Goal: Complete application form: Complete application form

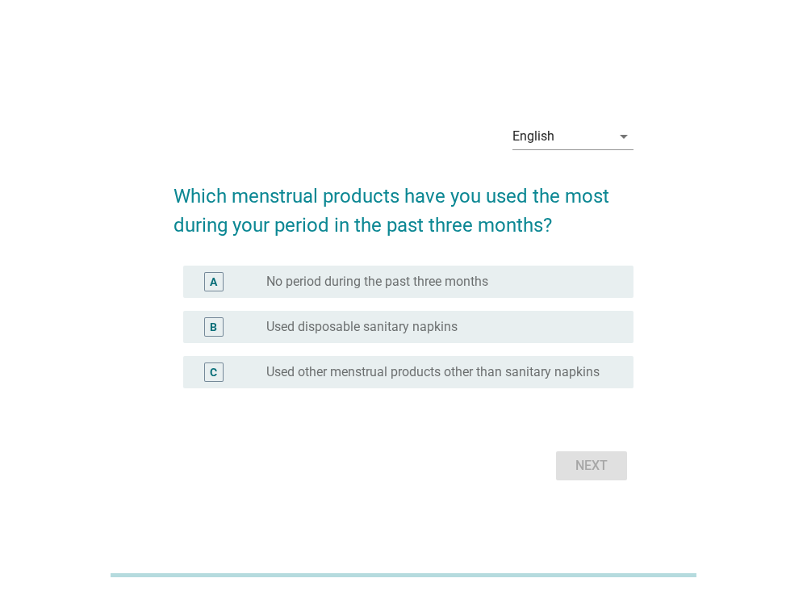
click at [440, 332] on label "Used disposable sanitary napkins" at bounding box center [361, 327] width 191 height 16
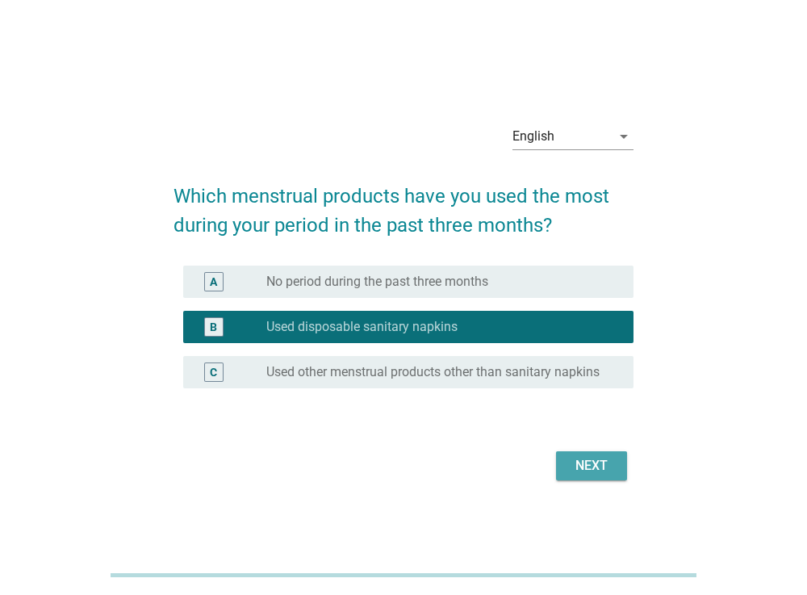
click at [587, 459] on div "Next" at bounding box center [591, 465] width 45 height 19
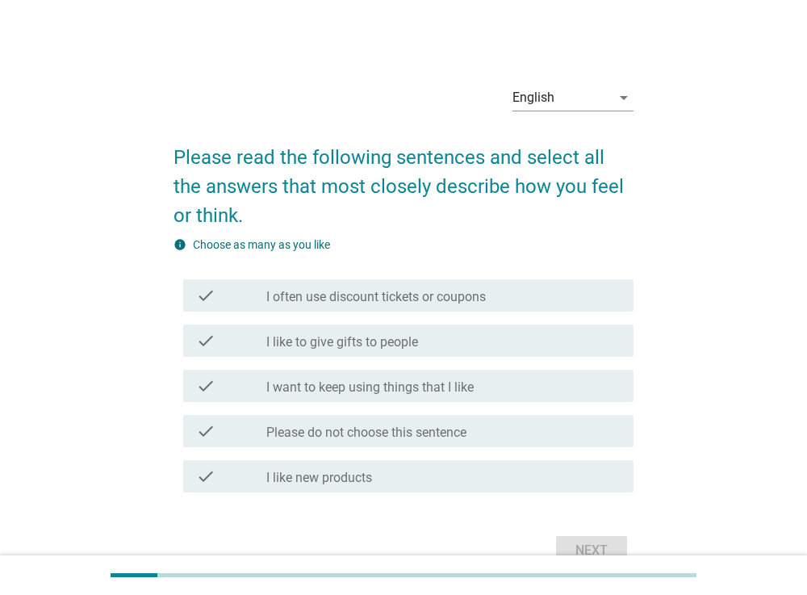
click at [555, 299] on div "check_box_outline_blank I often use discount tickets or coupons" at bounding box center [443, 295] width 354 height 19
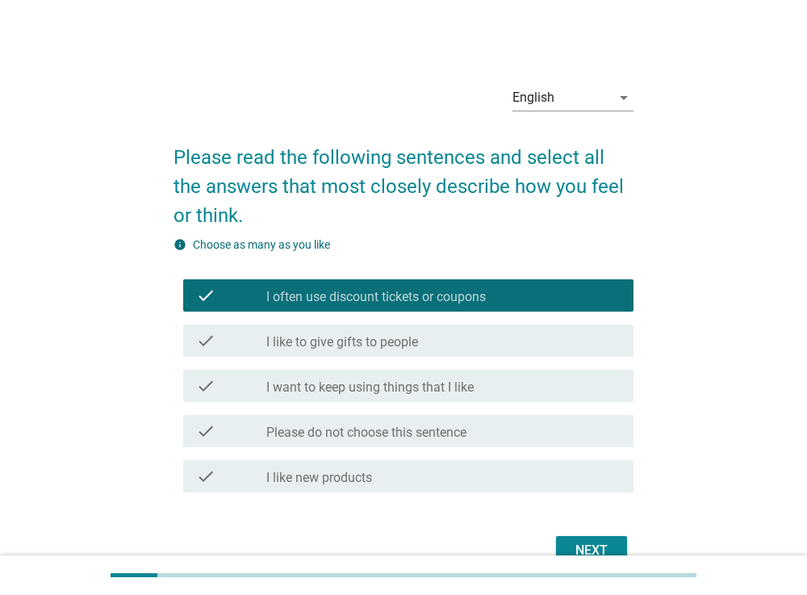
click at [501, 384] on div "check_box_outline_blank I want to keep using things that I like" at bounding box center [443, 385] width 354 height 19
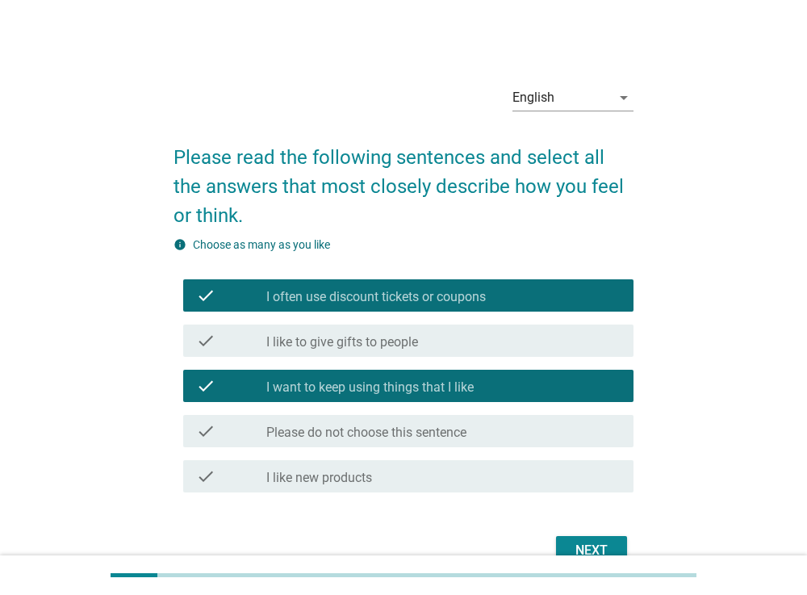
click at [447, 473] on div "check_box_outline_blank I like new products" at bounding box center [443, 475] width 354 height 19
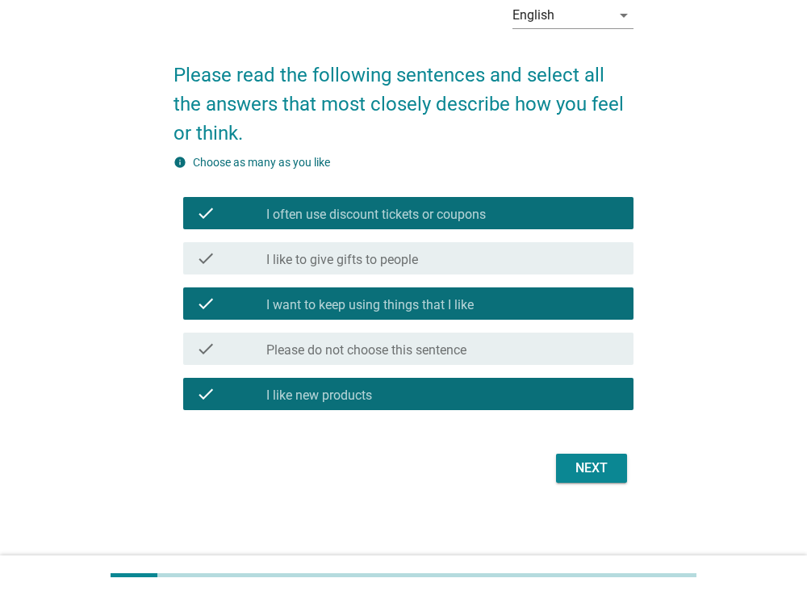
scroll to position [86, 0]
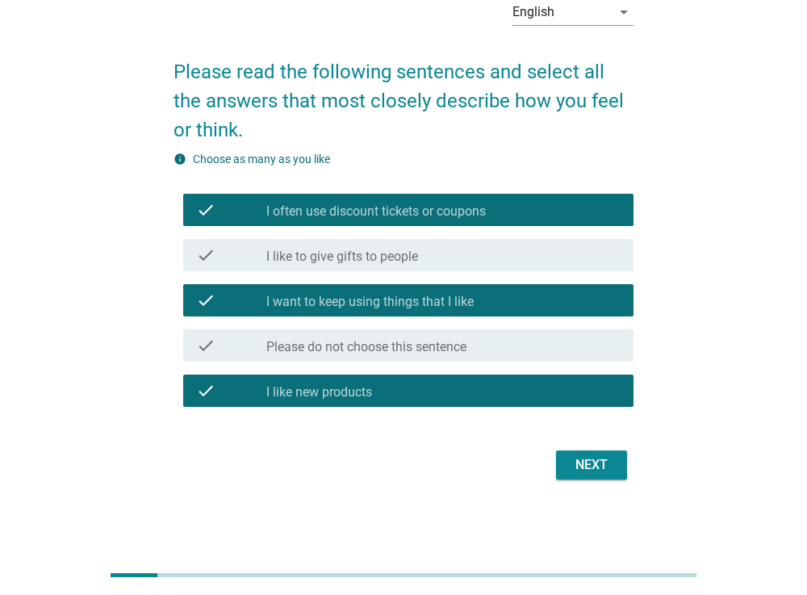
click at [612, 466] on div "Next" at bounding box center [591, 464] width 45 height 19
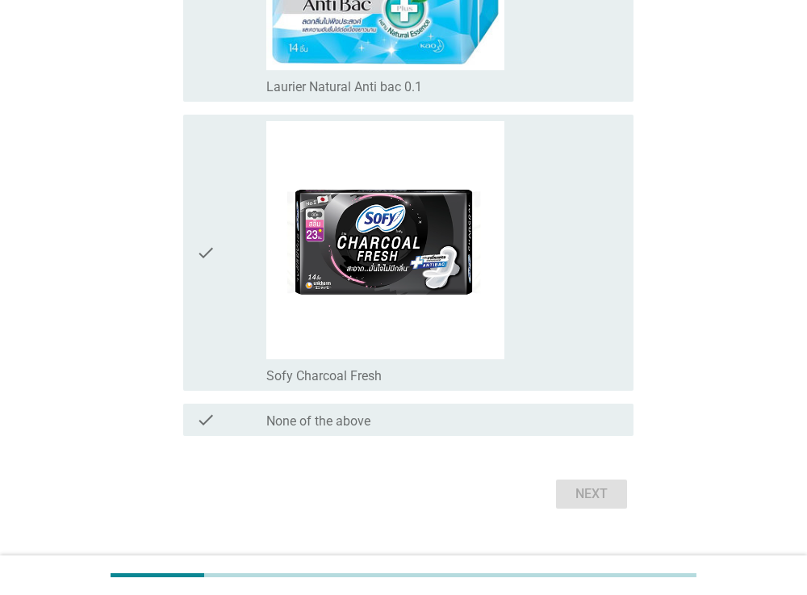
scroll to position [2444, 0]
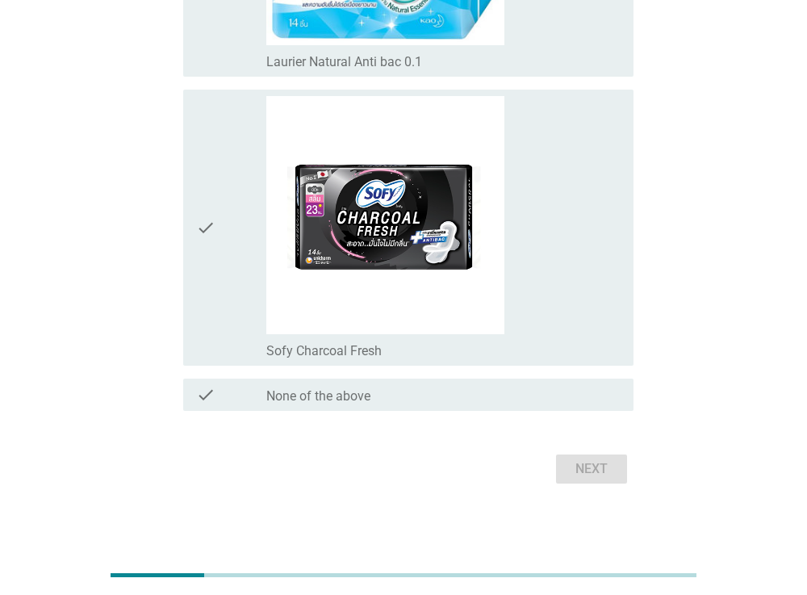
click at [570, 390] on div "check_box_outline_blank None of the above" at bounding box center [443, 394] width 354 height 19
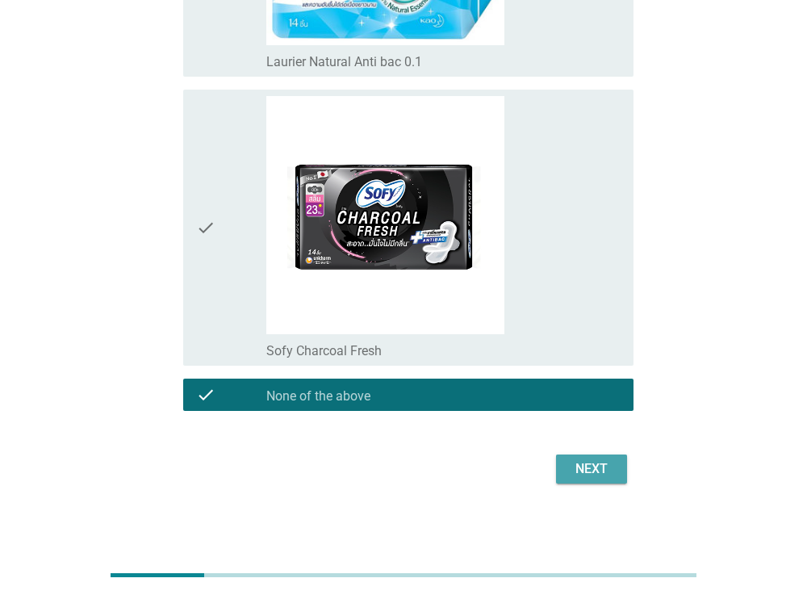
click at [587, 466] on div "Next" at bounding box center [591, 468] width 45 height 19
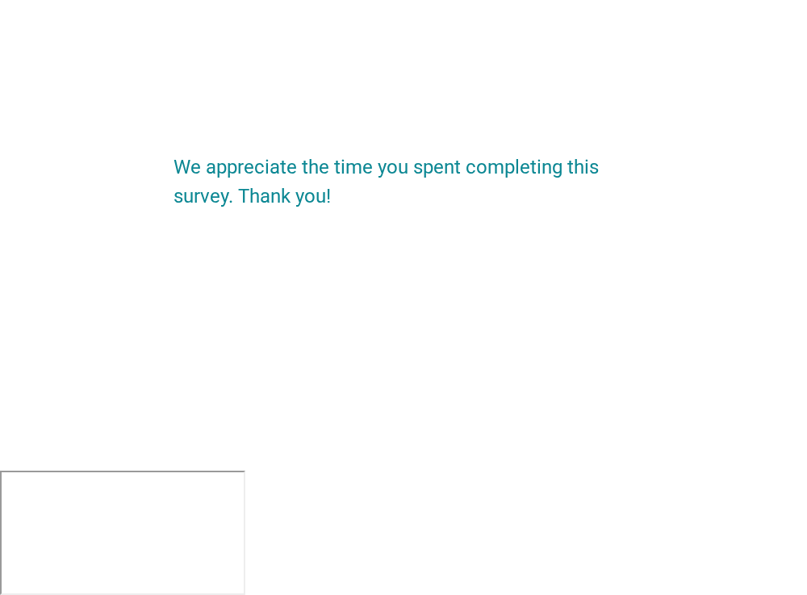
scroll to position [0, 0]
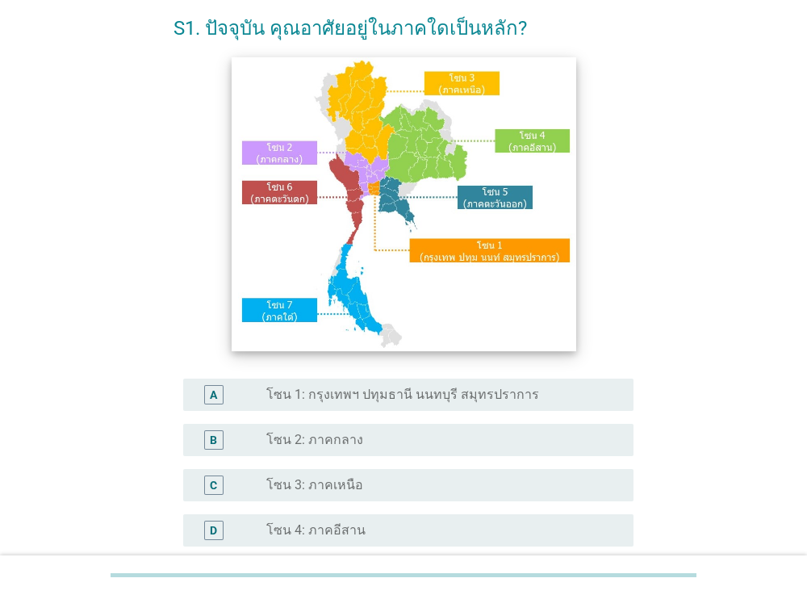
scroll to position [78, 0]
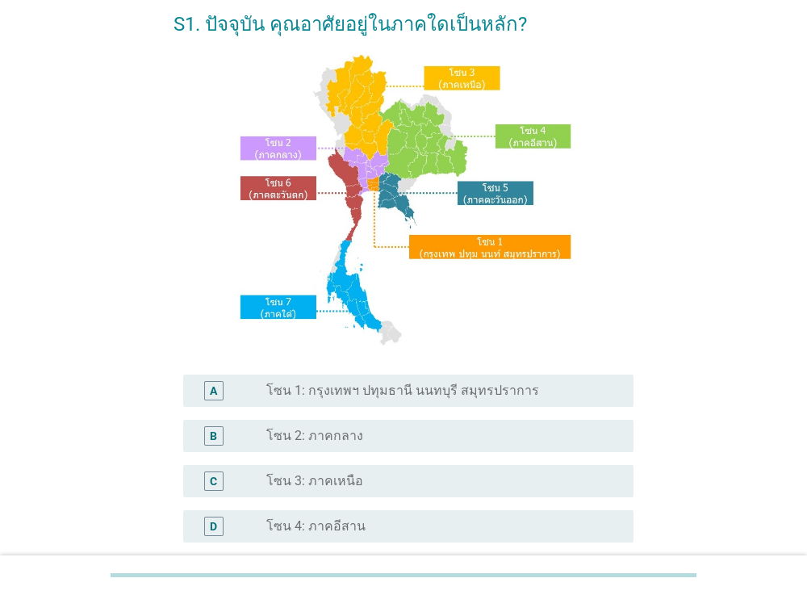
click at [455, 391] on label "โซน 1: กรุงเทพฯ ปทุมธานี นนทบุรี สมุทรปราการ" at bounding box center [402, 390] width 273 height 16
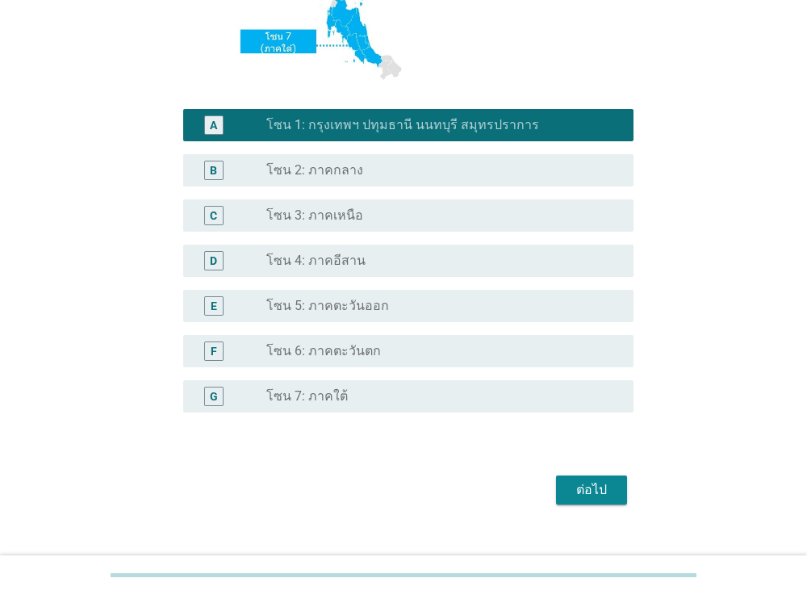
scroll to position [369, 0]
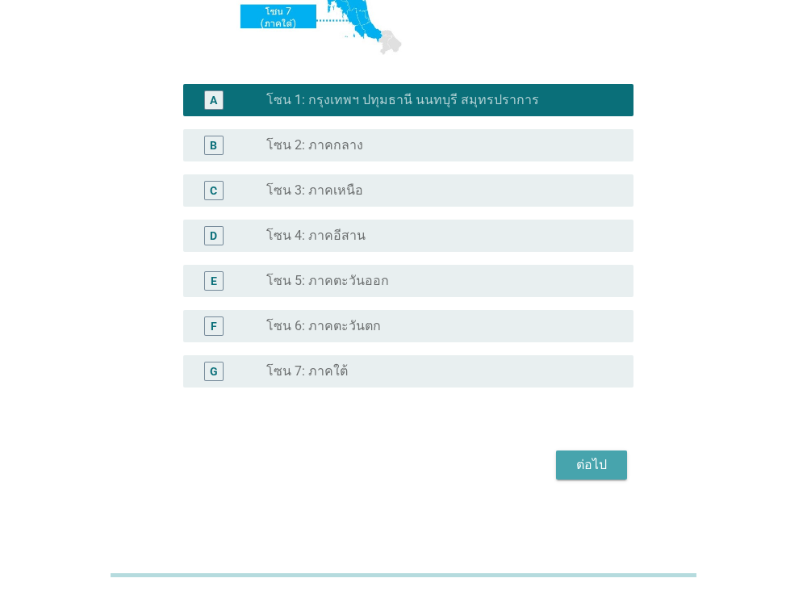
click at [586, 472] on div "ต่อไป" at bounding box center [591, 464] width 45 height 19
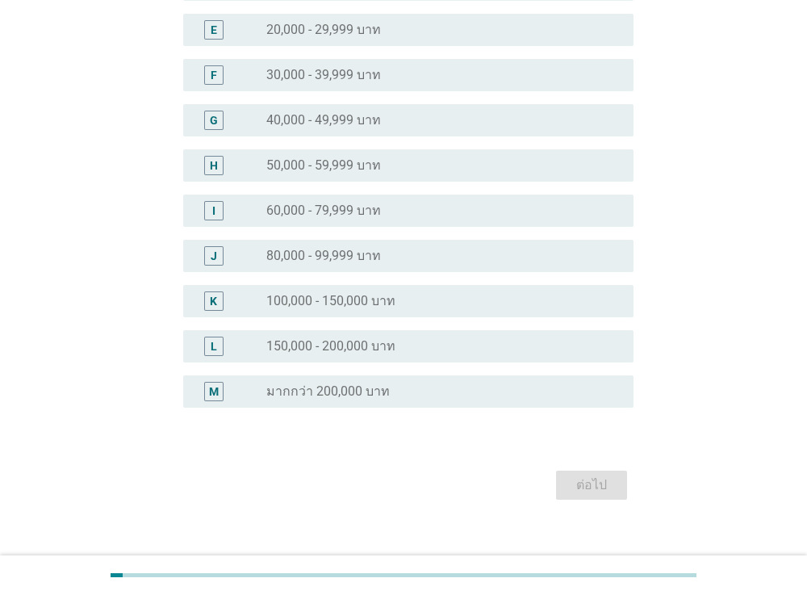
scroll to position [359, 0]
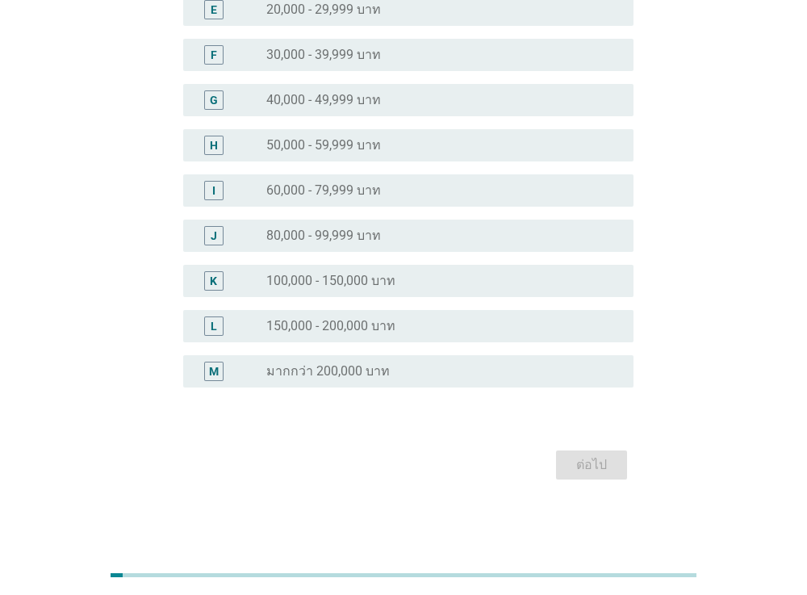
click at [477, 325] on div "radio_button_unchecked 150,000 - 200,000 บาท" at bounding box center [436, 326] width 341 height 16
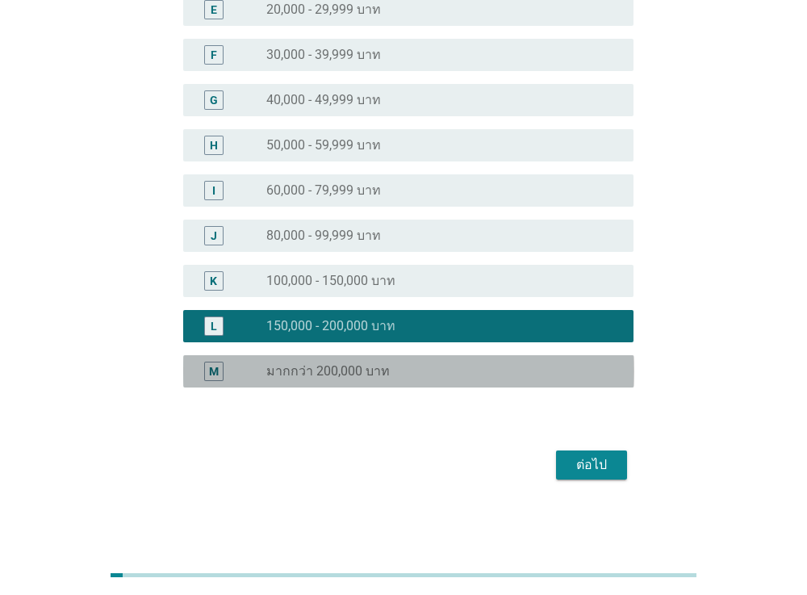
click at [520, 357] on div "M radio_button_unchecked มากกว่า 200,000 บาท" at bounding box center [408, 371] width 451 height 32
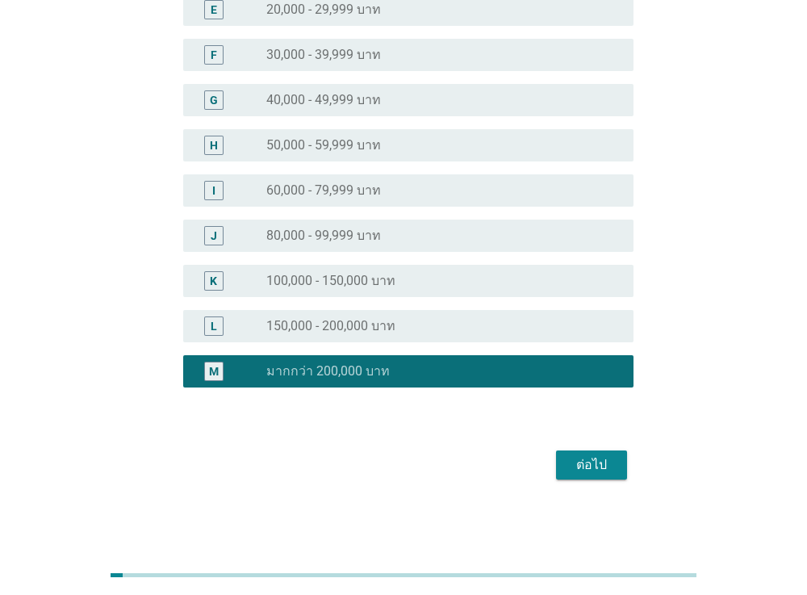
click at [574, 453] on button "ต่อไป" at bounding box center [591, 464] width 71 height 29
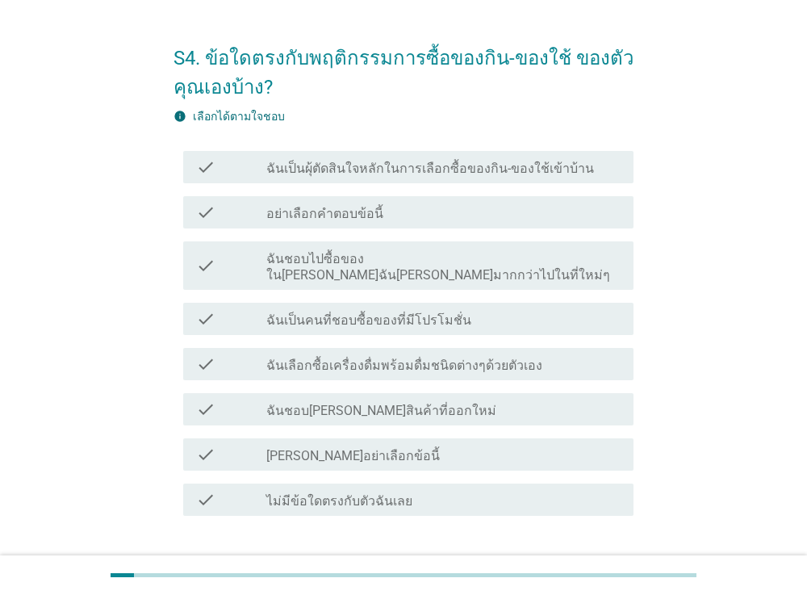
scroll to position [46, 0]
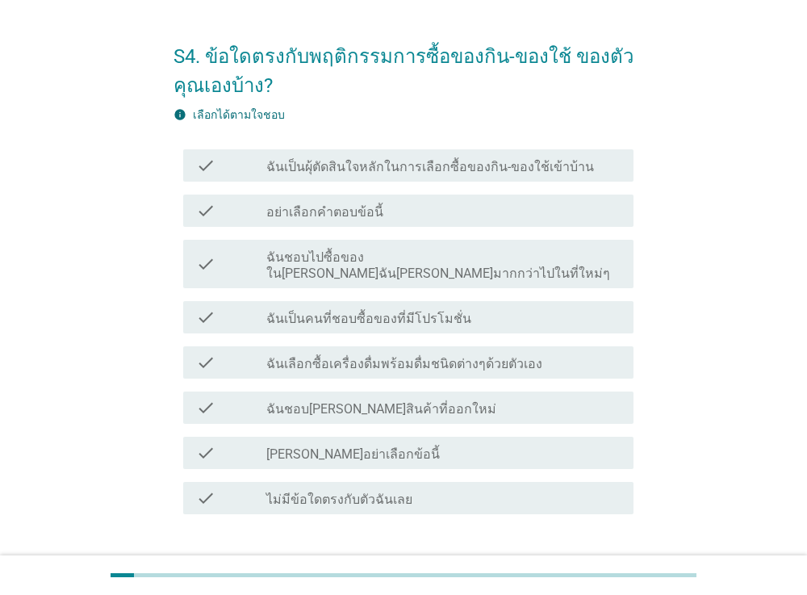
click at [609, 163] on div "check_box_outline_blank ฉันเป็นผุ้ตัดสินใจหลักในการเลือกซื้อของกิน-ของใช้เข้าบ้…" at bounding box center [443, 165] width 354 height 19
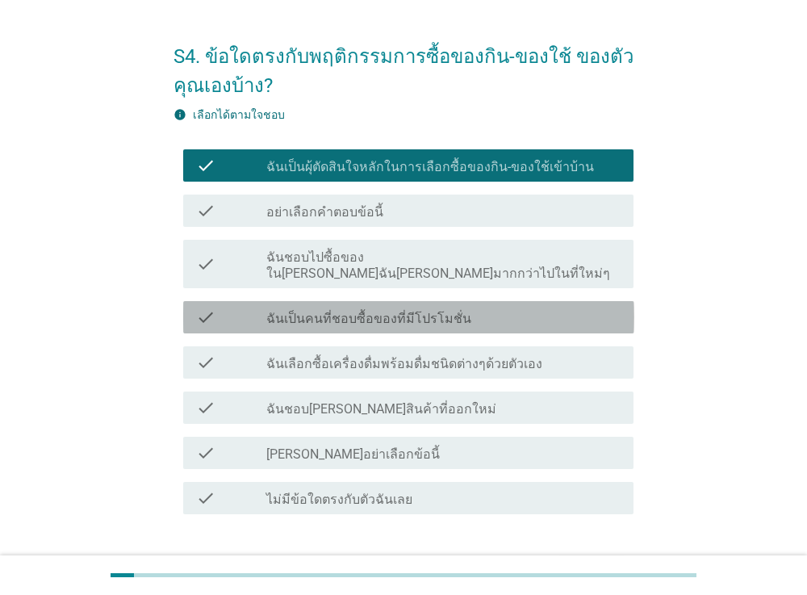
click at [521, 307] on div "check_box_outline_blank ฉันเป็นคนที่ชอบซื้อของที่มีโปรโมชั่น" at bounding box center [443, 316] width 354 height 19
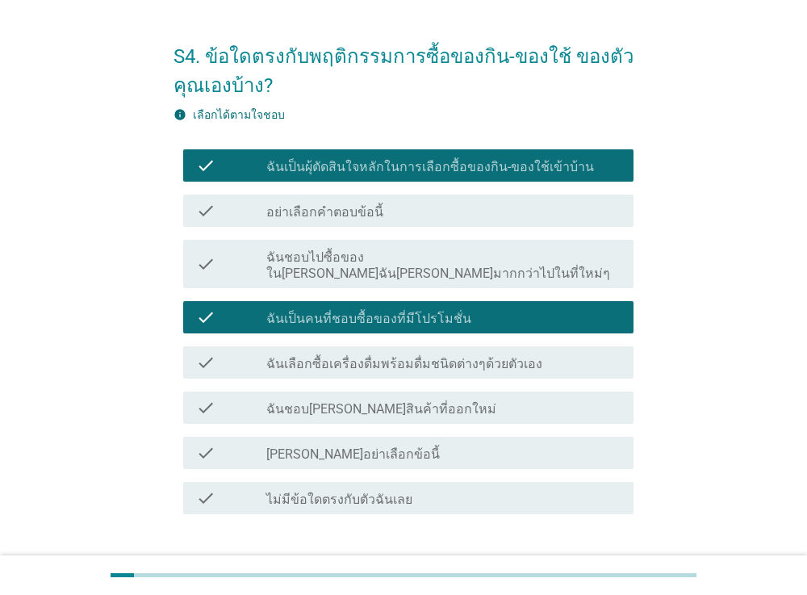
click at [490, 356] on label "ฉันเลือกซื้อเครื่องดื่มพร้อมดื่มชนิดต่างๆด้วยตัวเอง" at bounding box center [404, 364] width 276 height 16
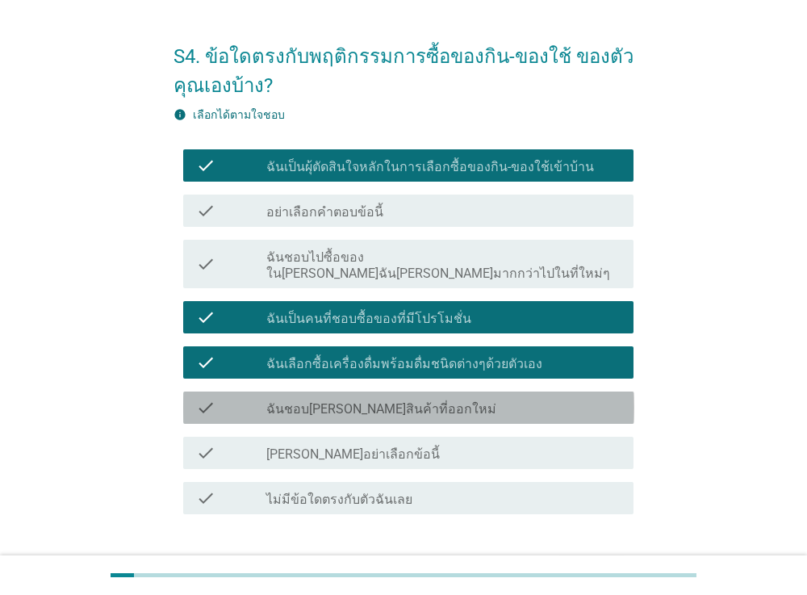
click at [466, 391] on div "check check_box_outline_blank ฉันชอบ[PERSON_NAME]สินค้าที่ออกใหม่" at bounding box center [408, 407] width 451 height 32
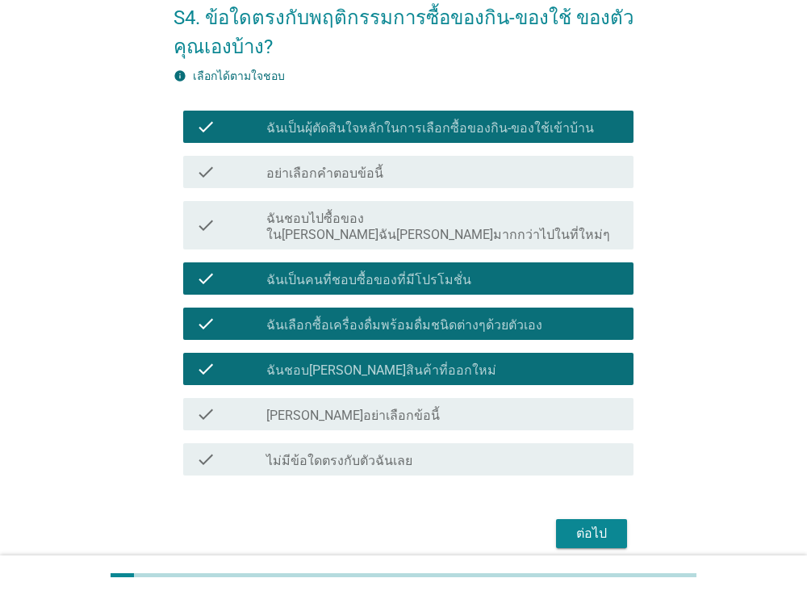
scroll to position [124, 0]
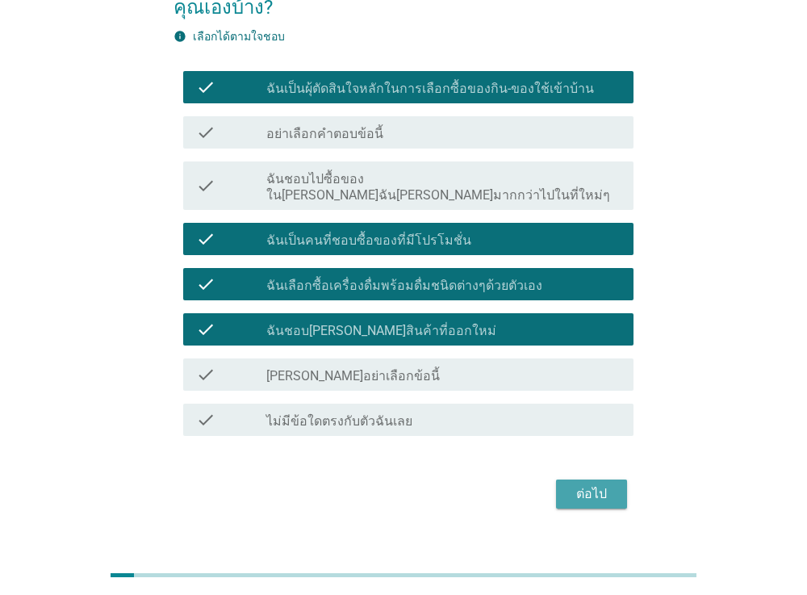
click at [604, 485] on div "ต่อไป" at bounding box center [591, 493] width 45 height 19
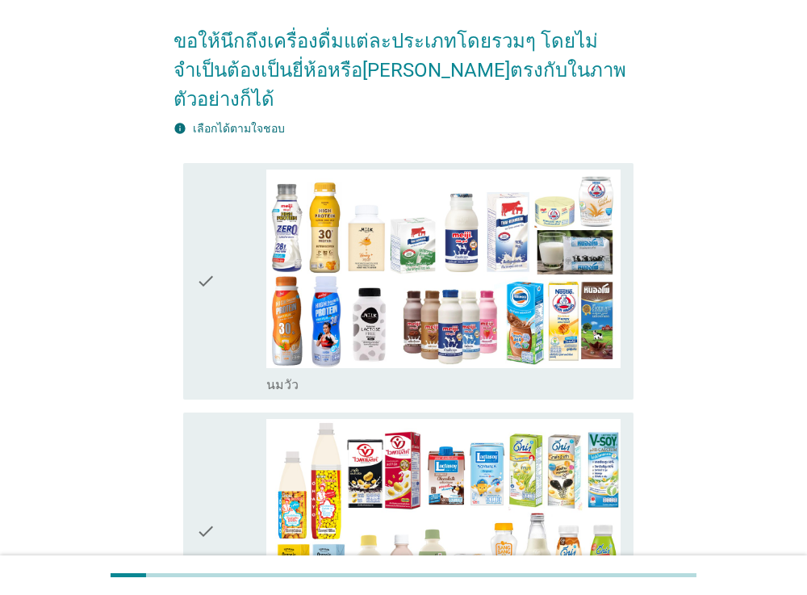
scroll to position [156, 0]
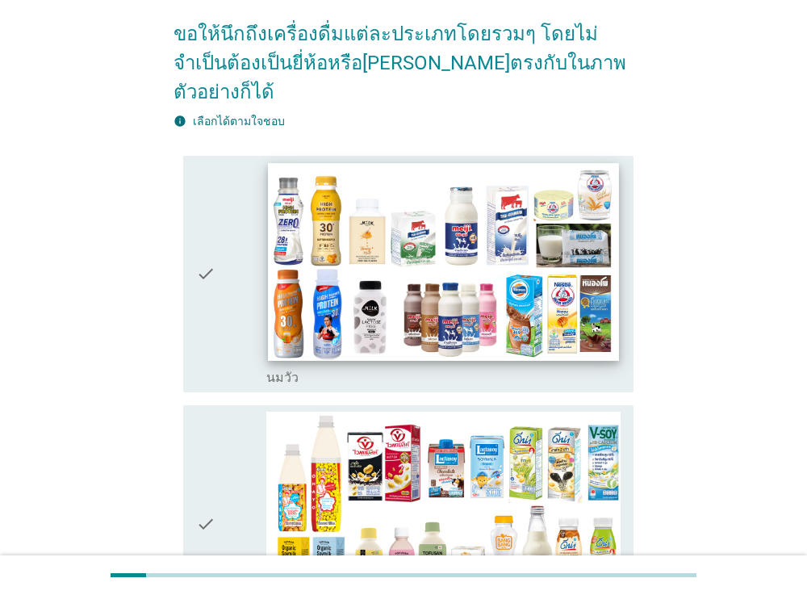
click at [574, 253] on img at bounding box center [444, 261] width 350 height 197
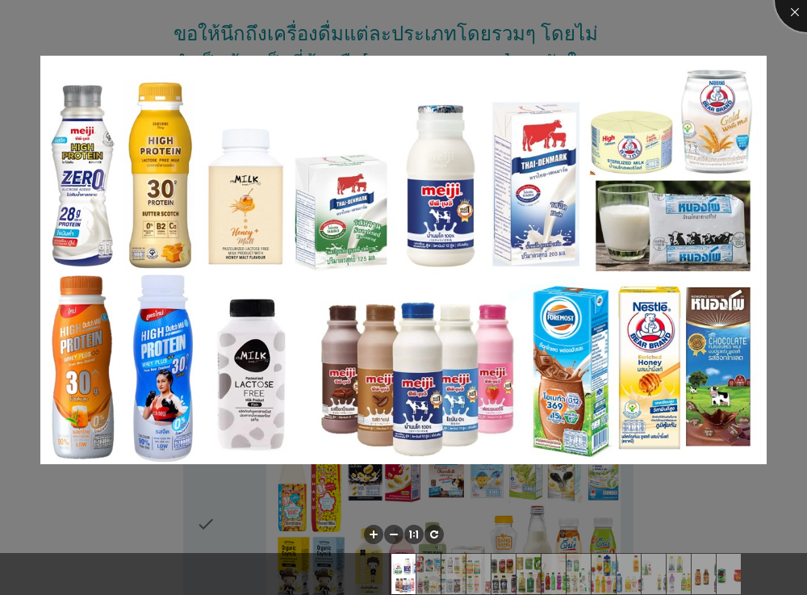
click at [796, 9] on div at bounding box center [807, 0] width 65 height 65
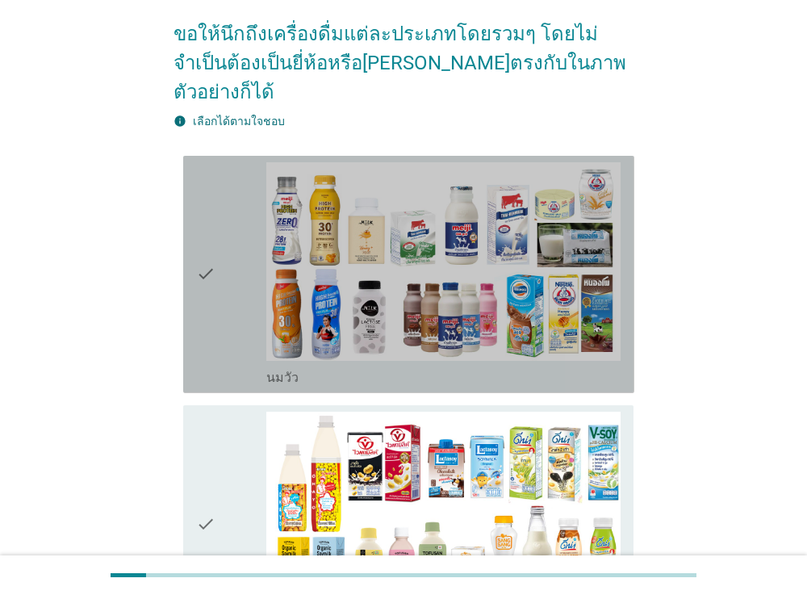
click at [204, 249] on icon "check" at bounding box center [205, 274] width 19 height 224
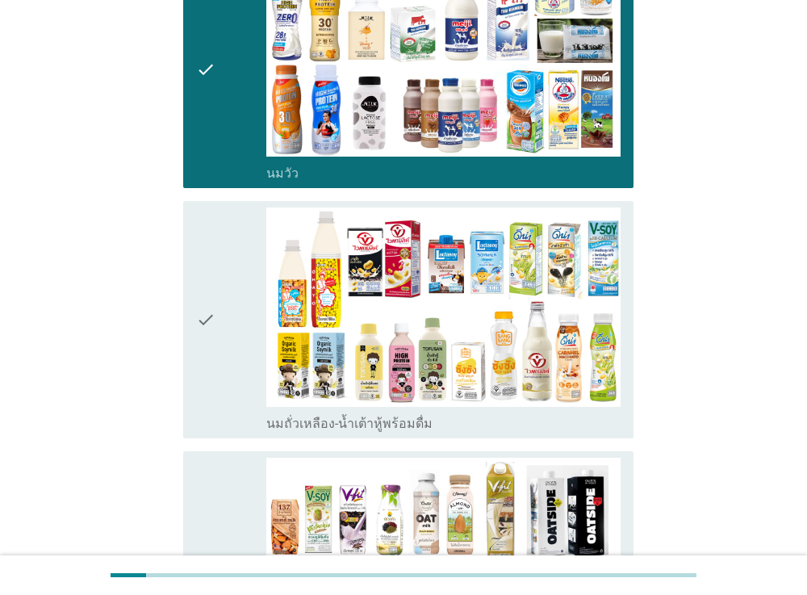
scroll to position [361, 0]
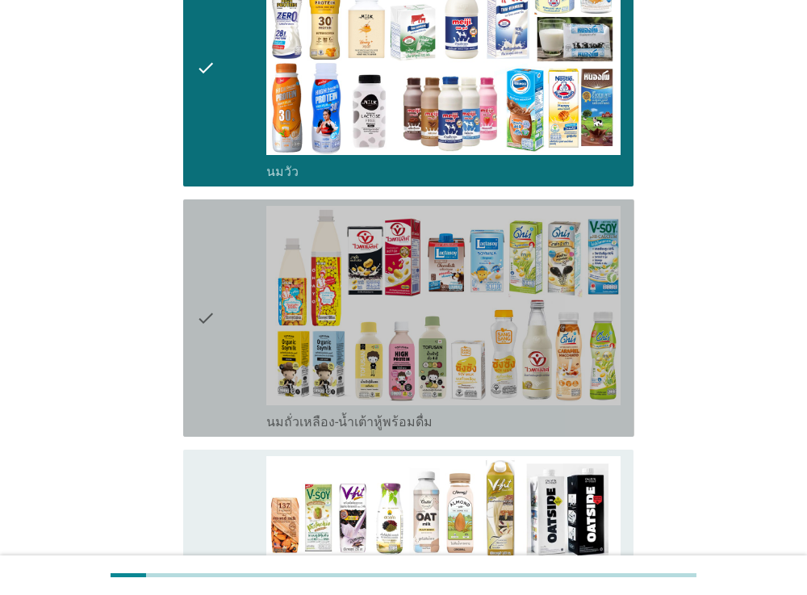
click at [203, 280] on icon "check" at bounding box center [205, 318] width 19 height 224
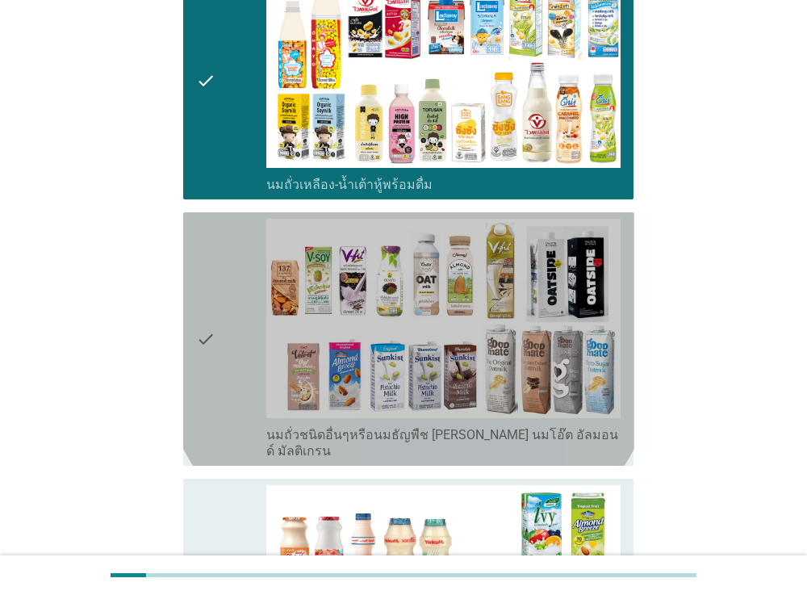
click at [203, 280] on icon "check" at bounding box center [205, 339] width 19 height 240
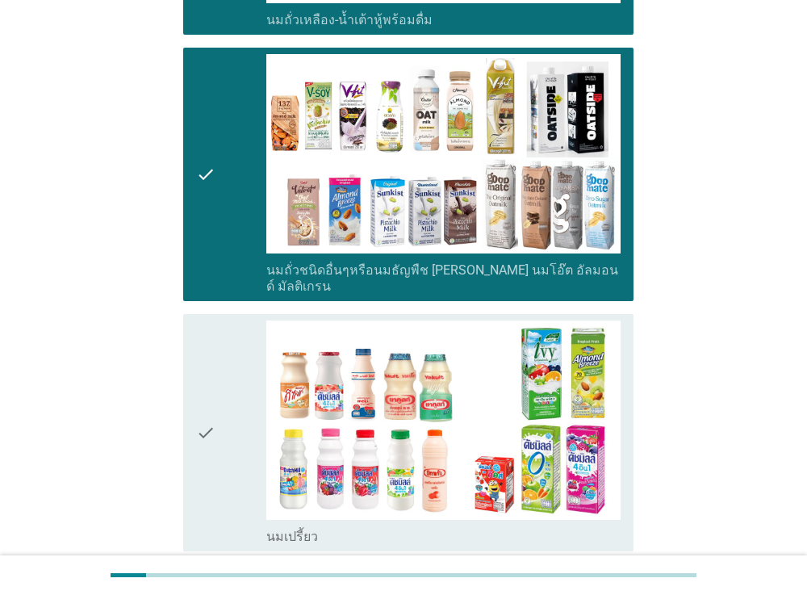
click at [204, 361] on icon "check" at bounding box center [205, 432] width 19 height 224
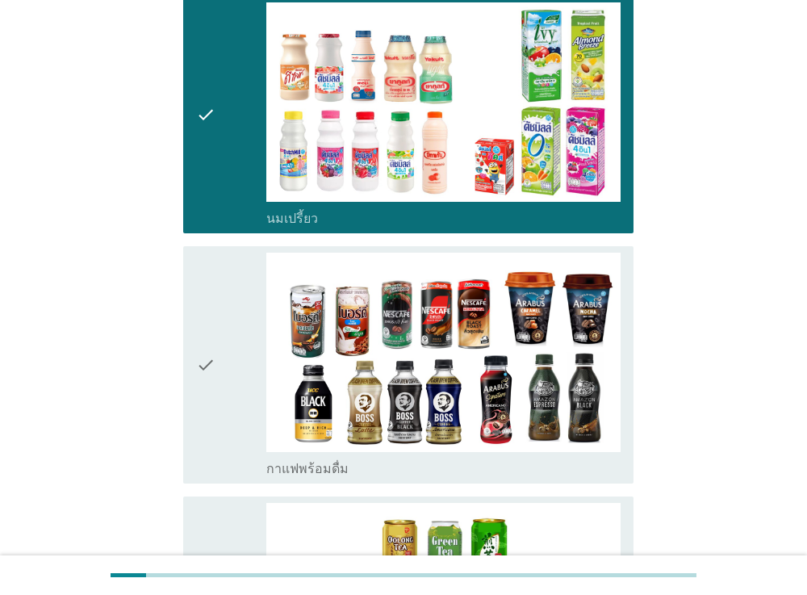
scroll to position [1084, 0]
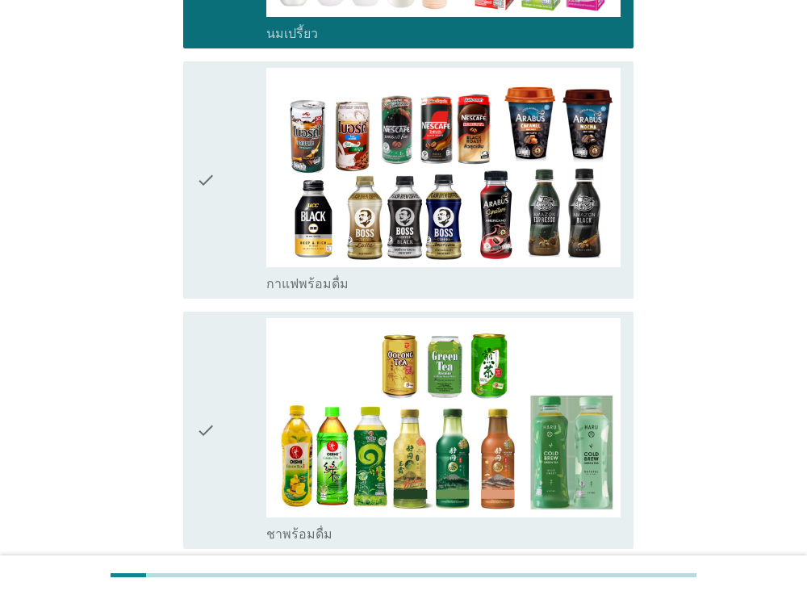
click at [204, 361] on icon "check" at bounding box center [205, 430] width 19 height 224
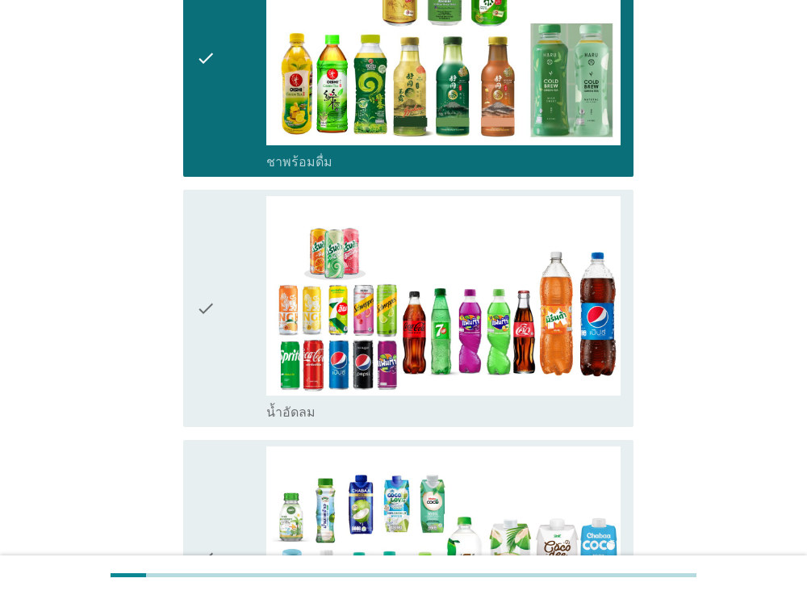
scroll to position [1639, 0]
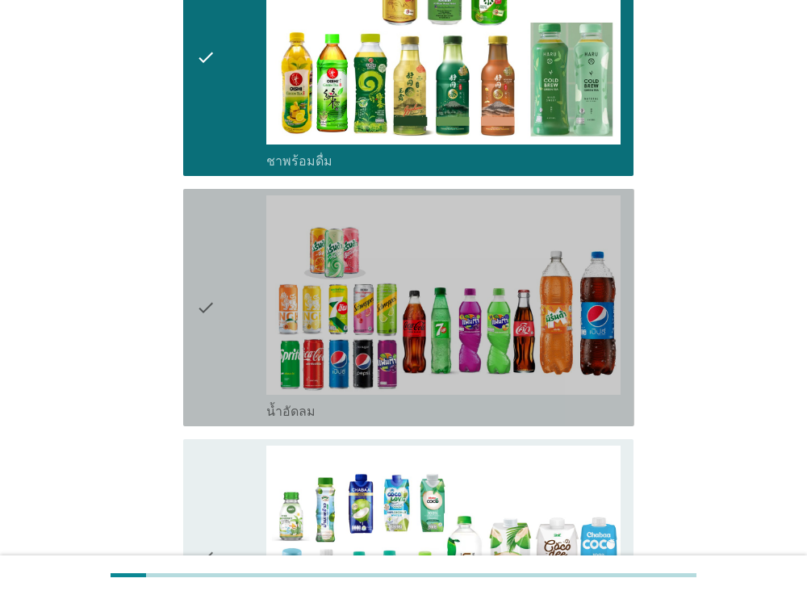
click at [215, 275] on div "check" at bounding box center [231, 307] width 71 height 224
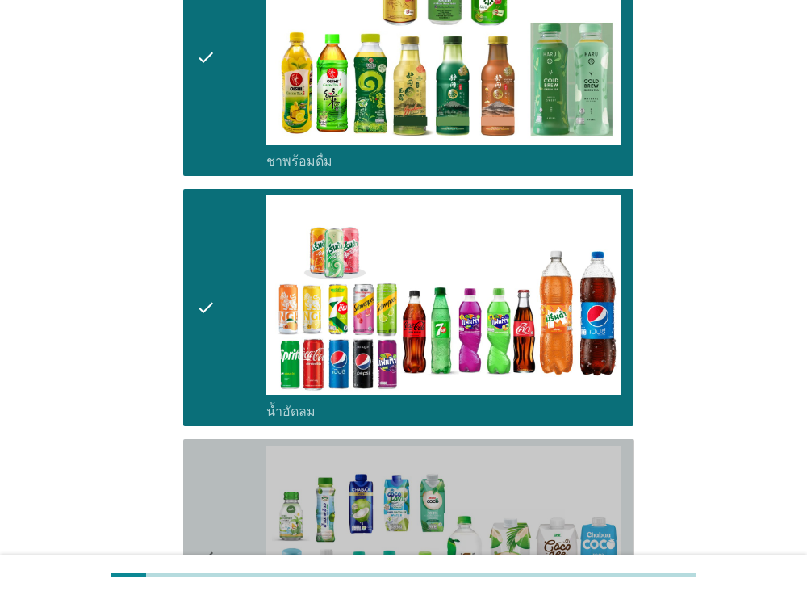
click at [216, 470] on div "check" at bounding box center [231, 557] width 71 height 224
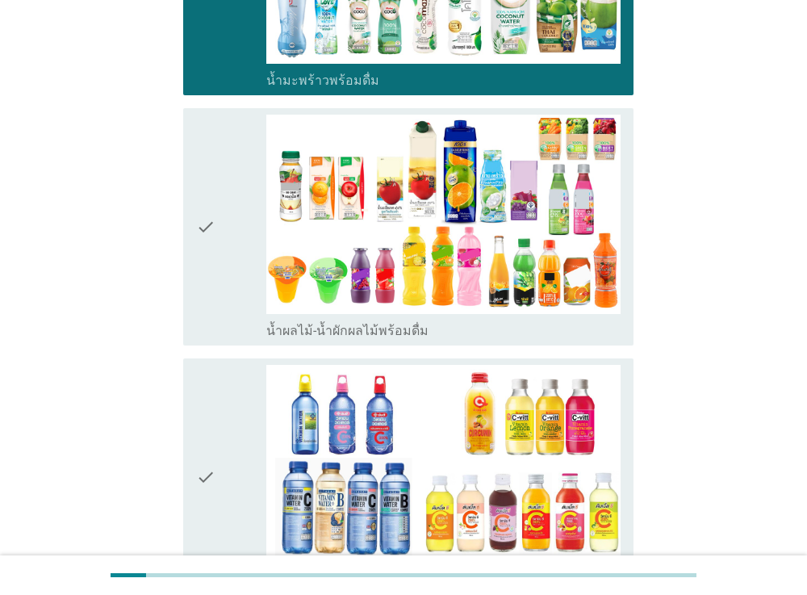
scroll to position [2229, 0]
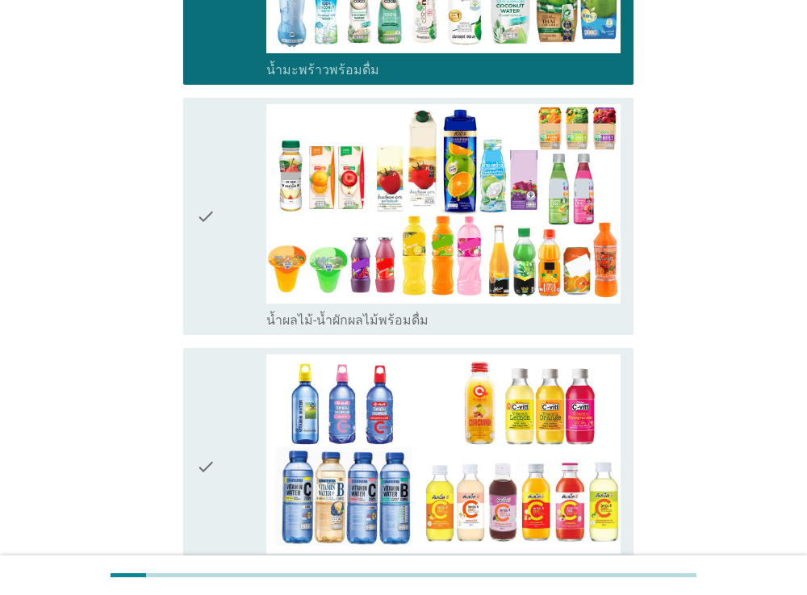
click at [210, 197] on icon "check" at bounding box center [205, 216] width 19 height 224
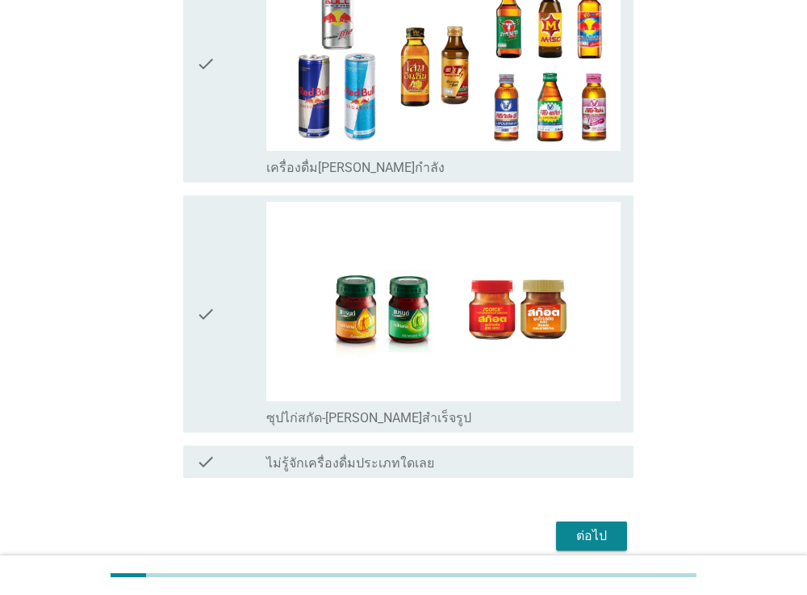
scroll to position [3402, 0]
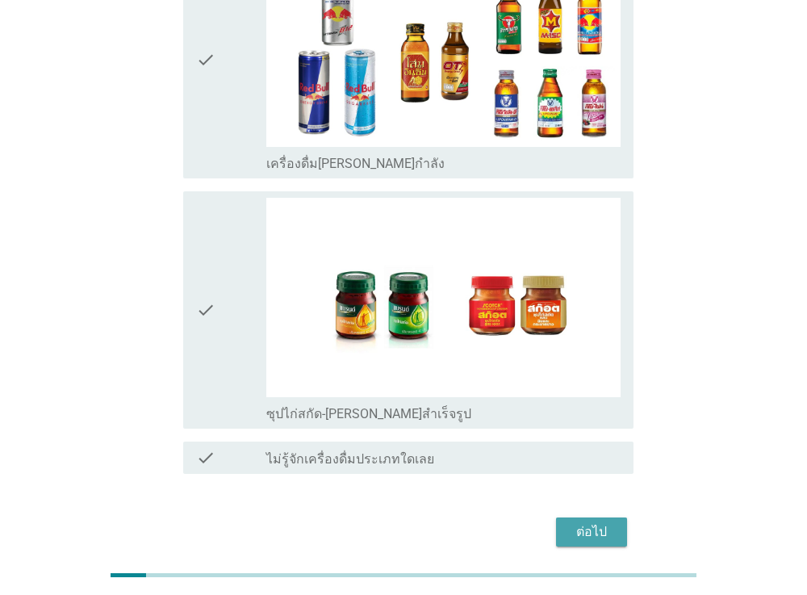
click at [574, 522] on div "ต่อไป" at bounding box center [591, 531] width 45 height 19
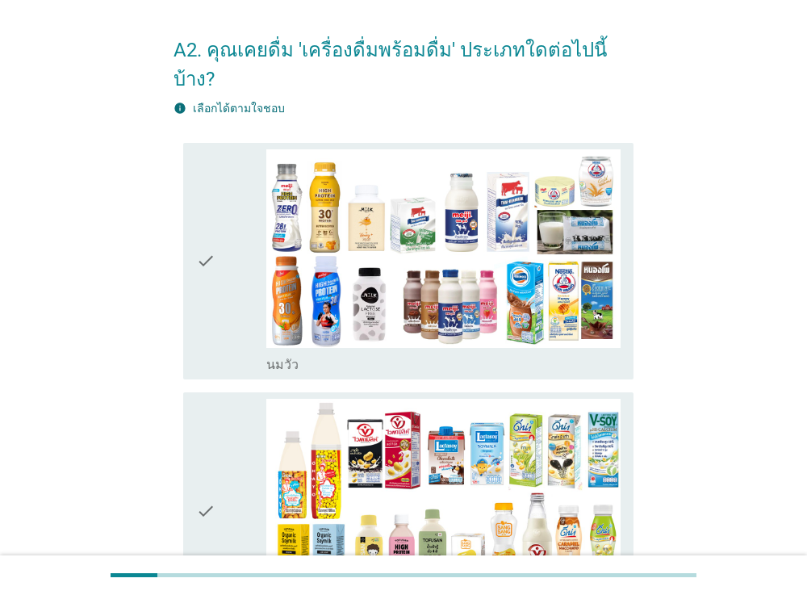
scroll to position [87, 0]
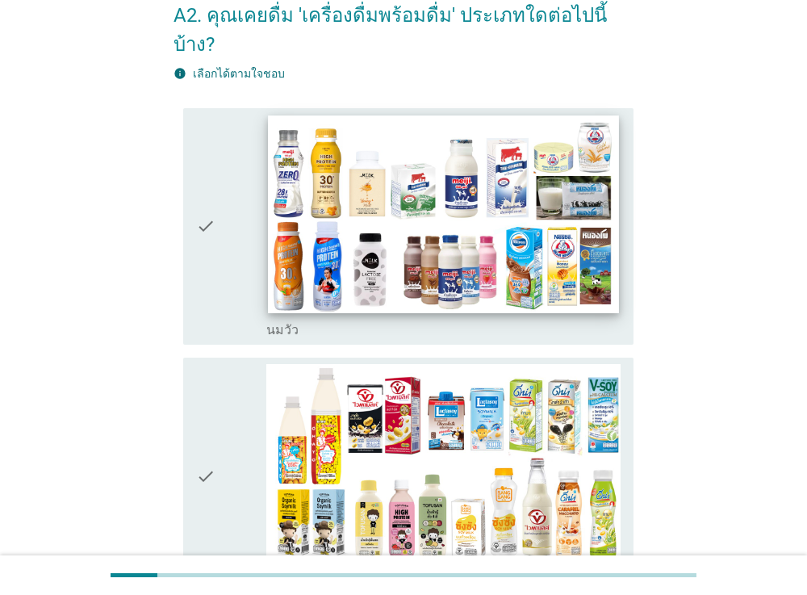
click at [547, 177] on img at bounding box center [444, 213] width 350 height 197
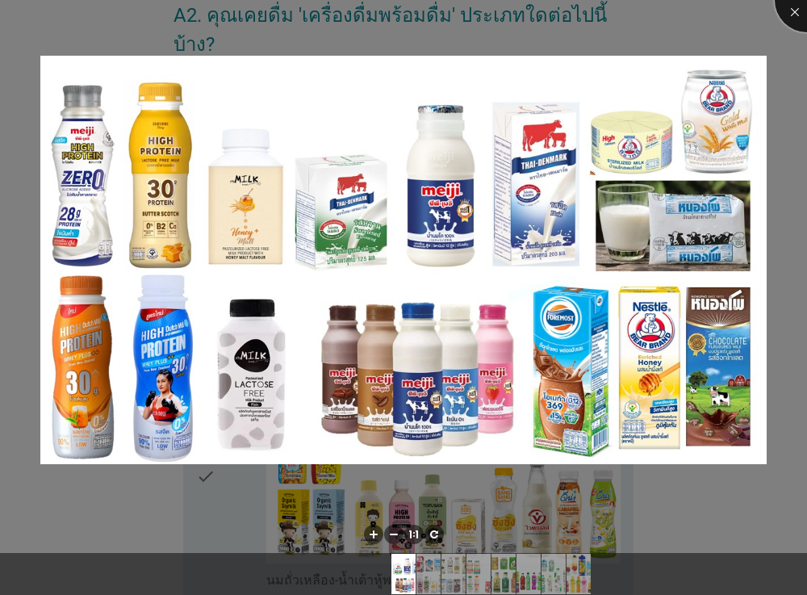
click at [795, 10] on div at bounding box center [807, 0] width 65 height 65
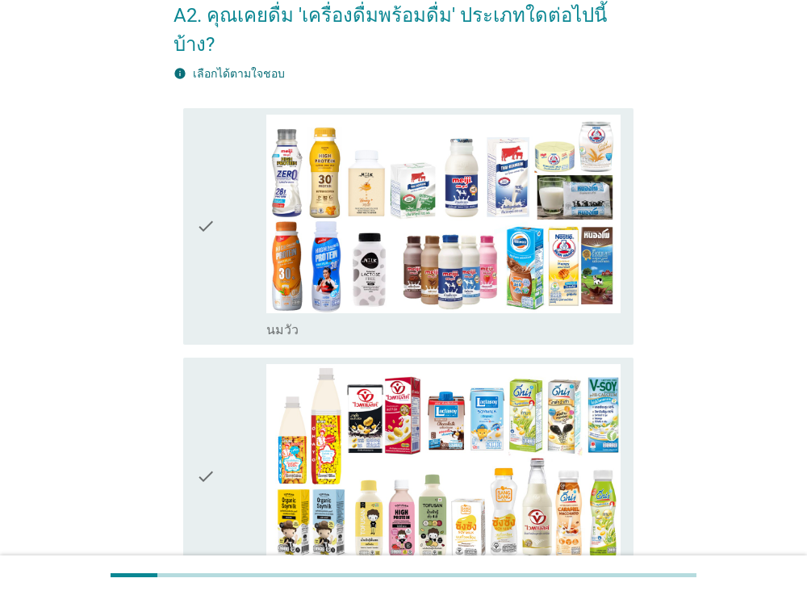
click at [221, 216] on div "check" at bounding box center [231, 227] width 71 height 224
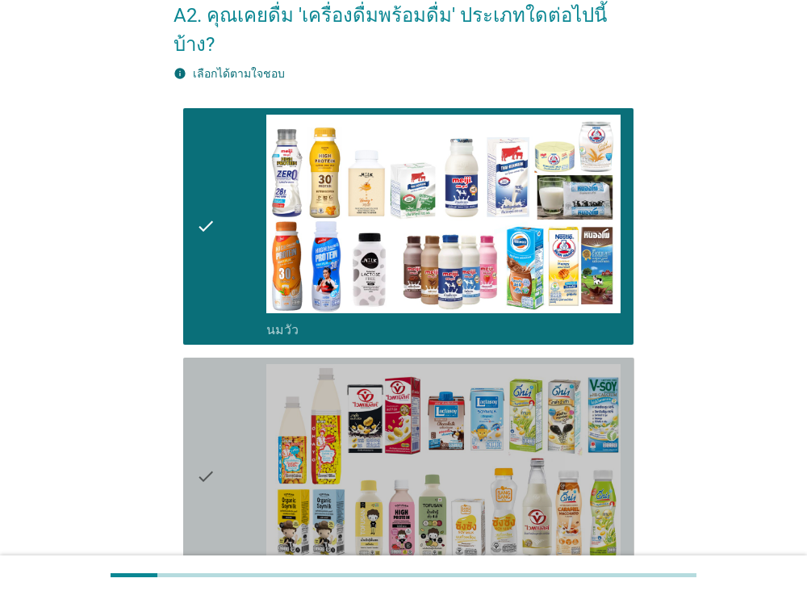
click at [211, 428] on icon "check" at bounding box center [205, 476] width 19 height 224
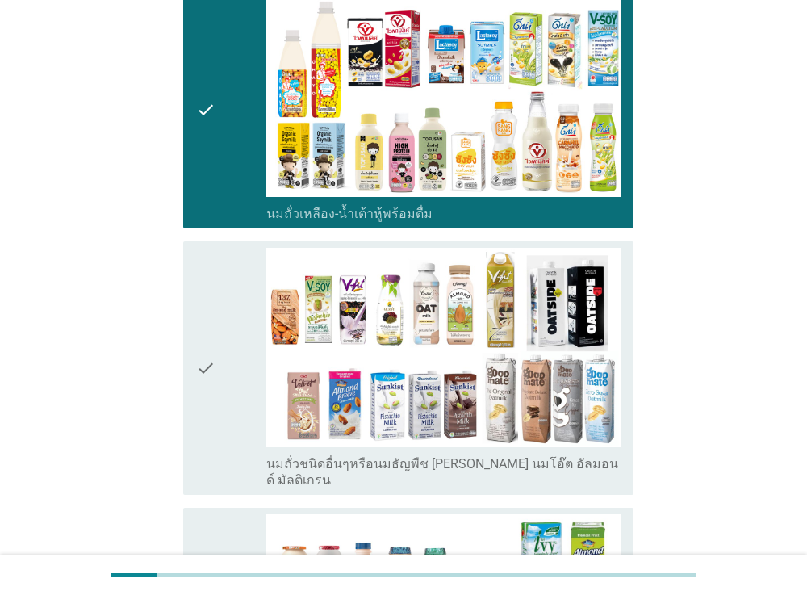
click at [211, 428] on icon "check" at bounding box center [205, 368] width 19 height 240
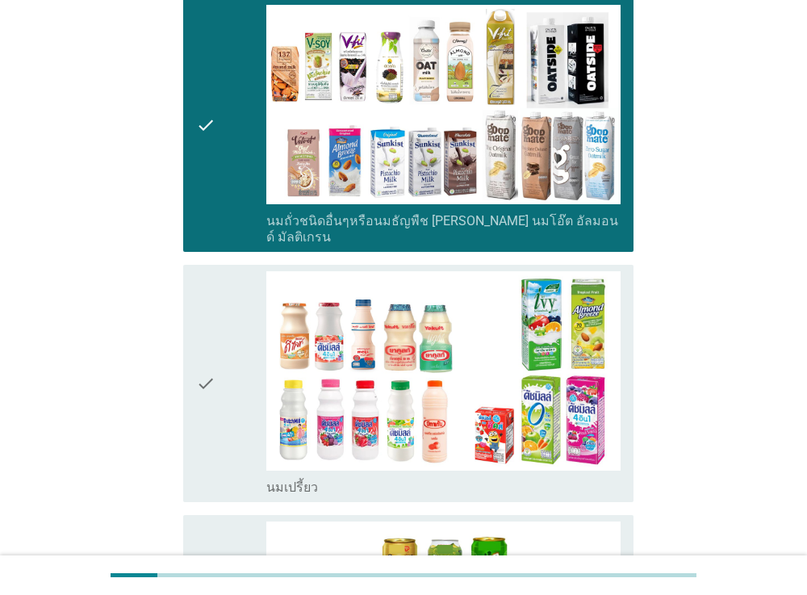
scroll to position [751, 0]
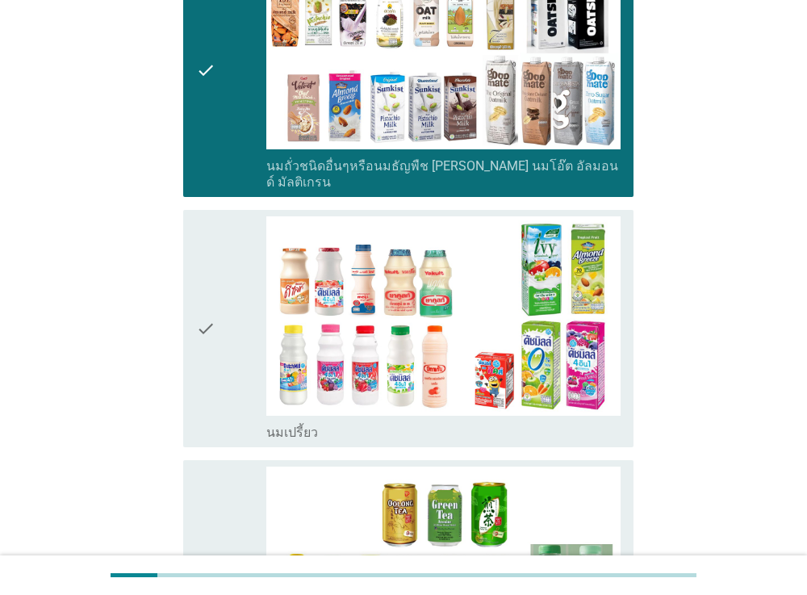
click at [204, 331] on icon "check" at bounding box center [205, 328] width 19 height 224
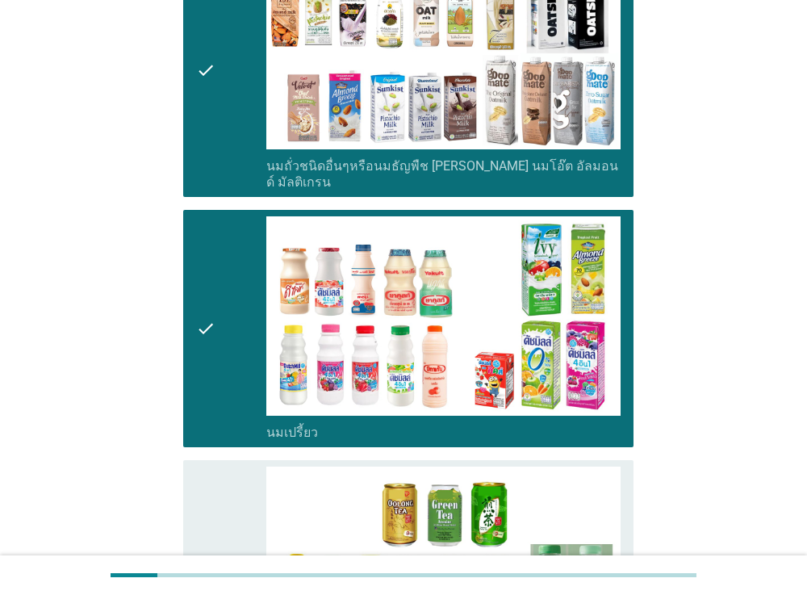
click at [212, 486] on icon "check" at bounding box center [205, 578] width 19 height 224
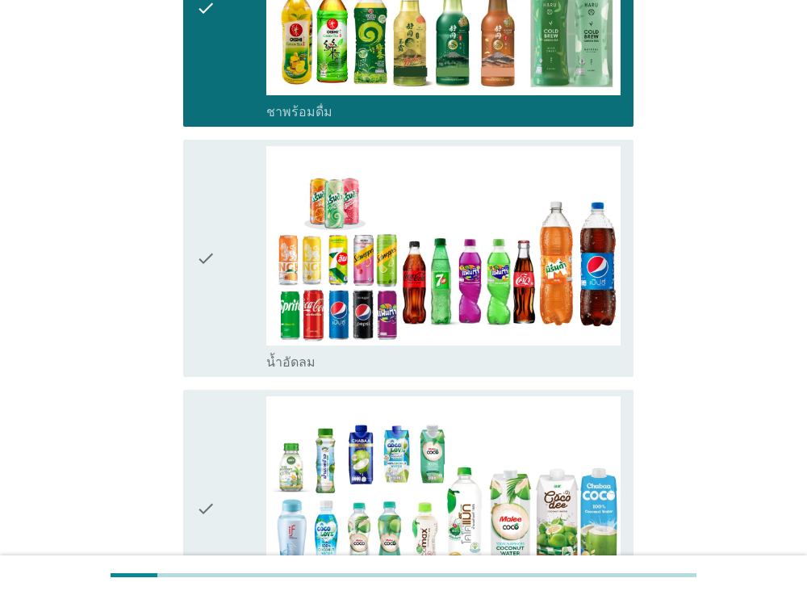
scroll to position [1323, 0]
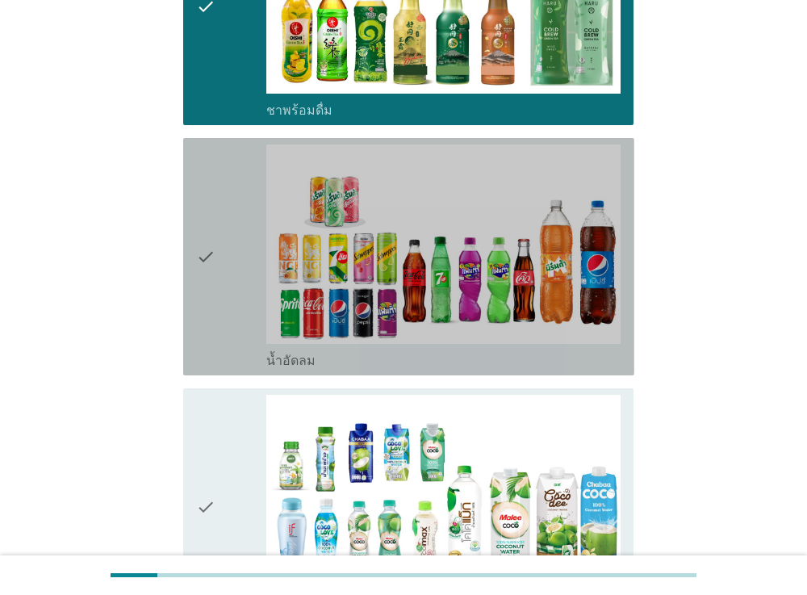
click at [239, 261] on div "check" at bounding box center [231, 256] width 71 height 224
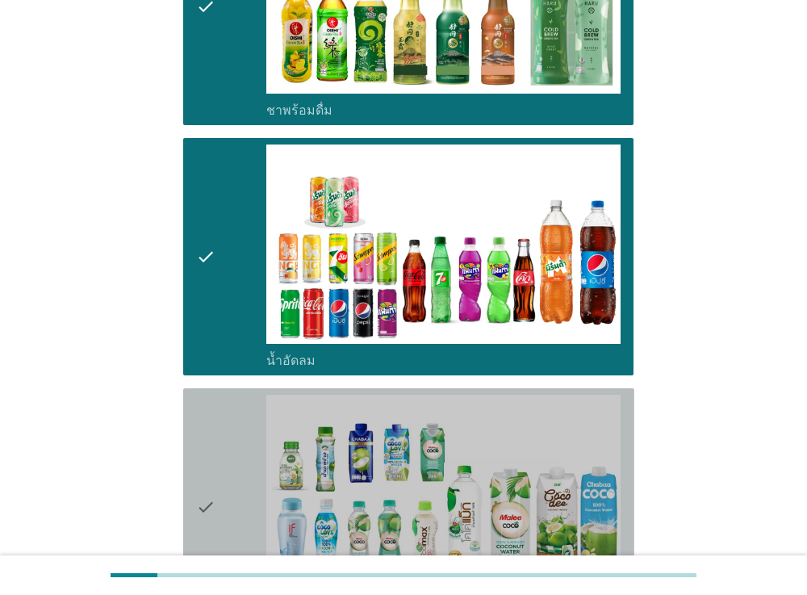
click at [242, 395] on div "check" at bounding box center [231, 507] width 71 height 224
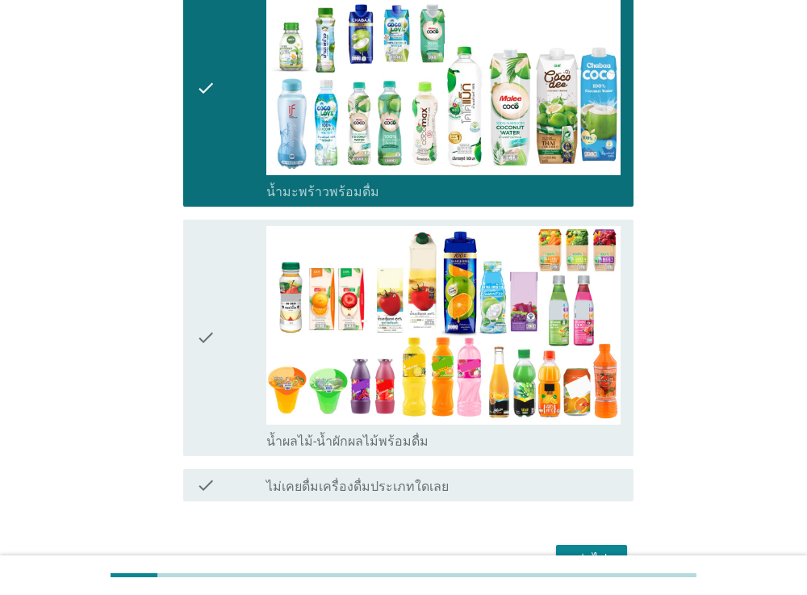
scroll to position [1789, 0]
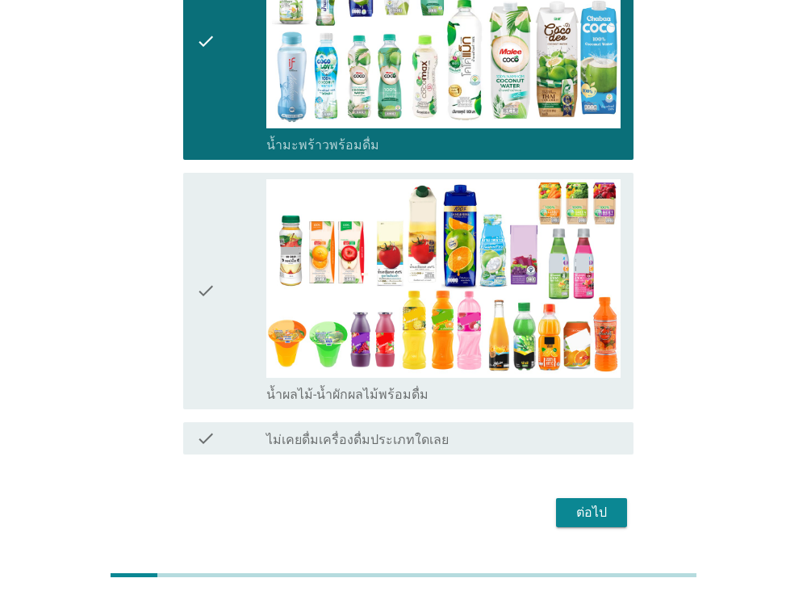
click at [235, 253] on div "check" at bounding box center [231, 291] width 71 height 224
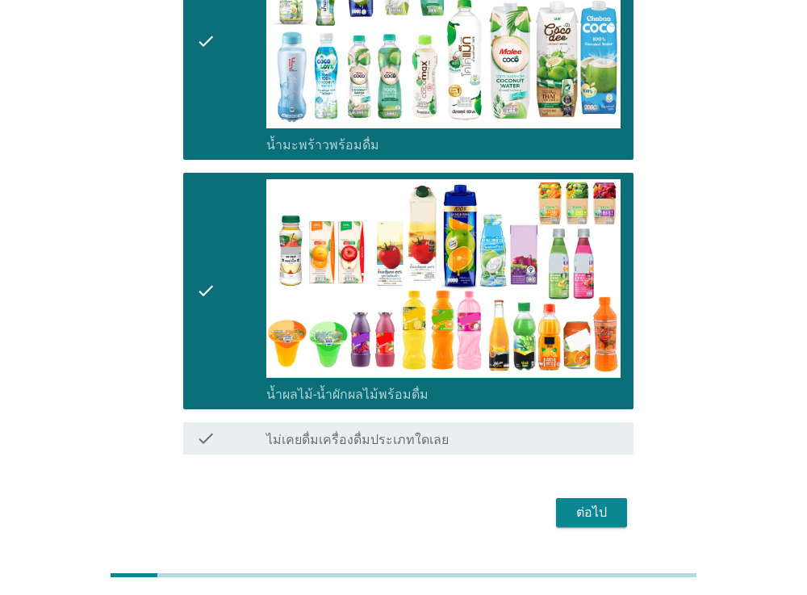
click at [591, 503] on div "ต่อไป" at bounding box center [591, 512] width 45 height 19
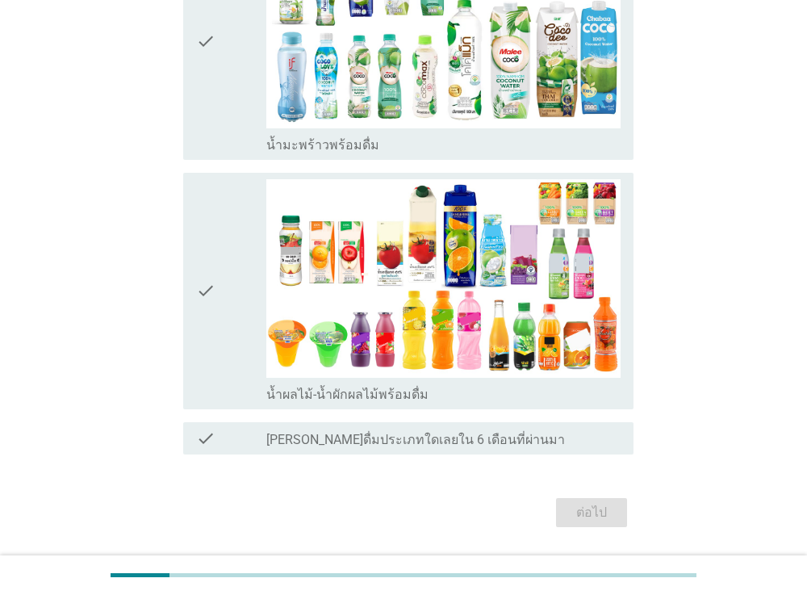
scroll to position [0, 0]
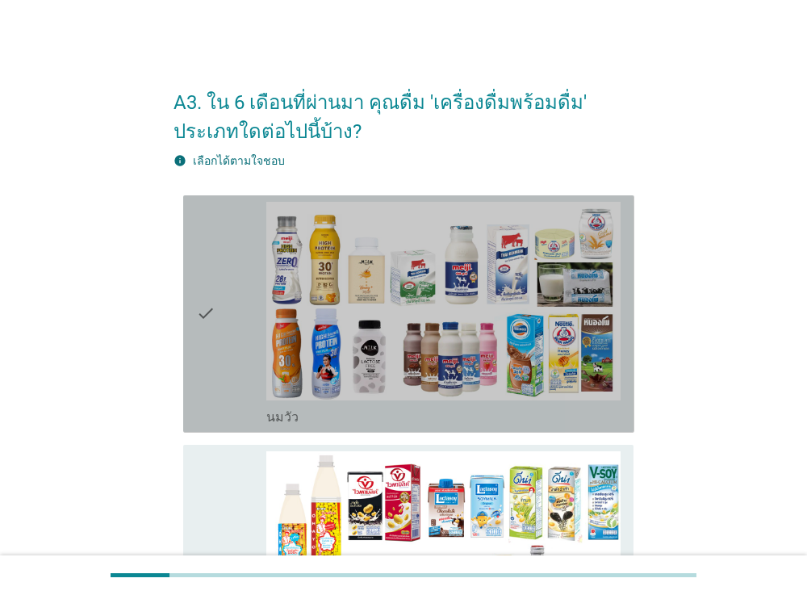
click at [184, 332] on div "check check_box_outline_blank [PERSON_NAME]" at bounding box center [408, 313] width 451 height 237
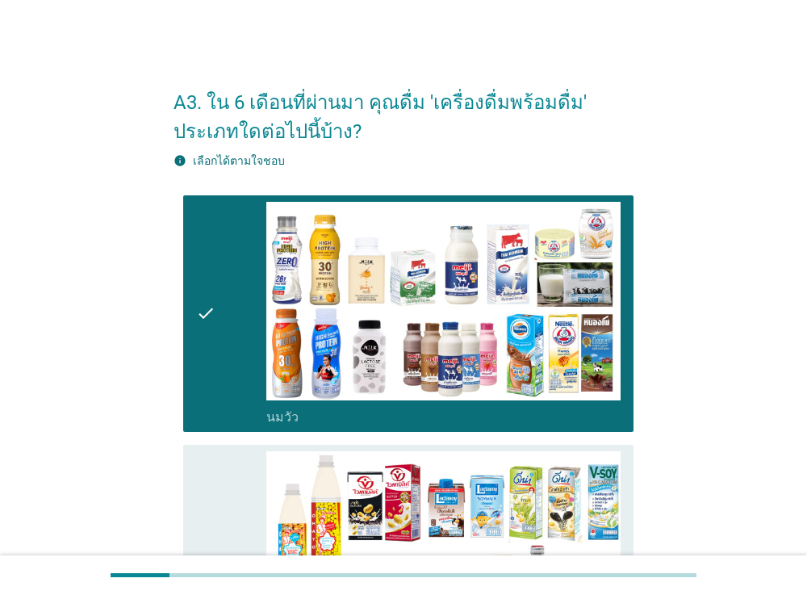
click at [219, 482] on div "check" at bounding box center [231, 563] width 71 height 224
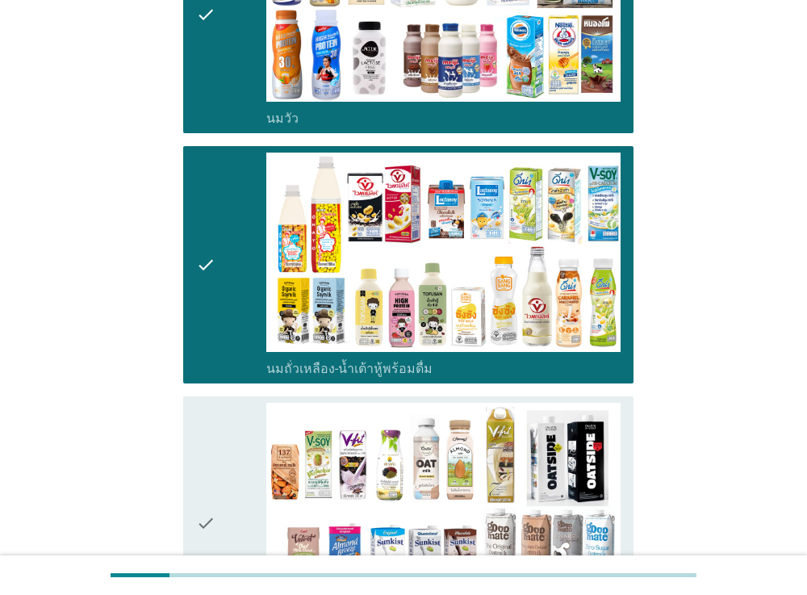
click at [219, 441] on div "check" at bounding box center [231, 523] width 71 height 240
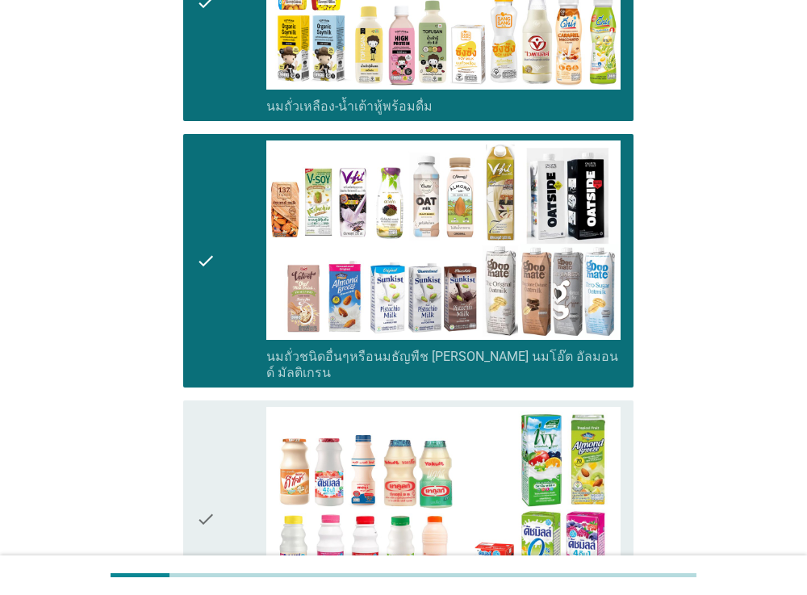
scroll to position [724, 0]
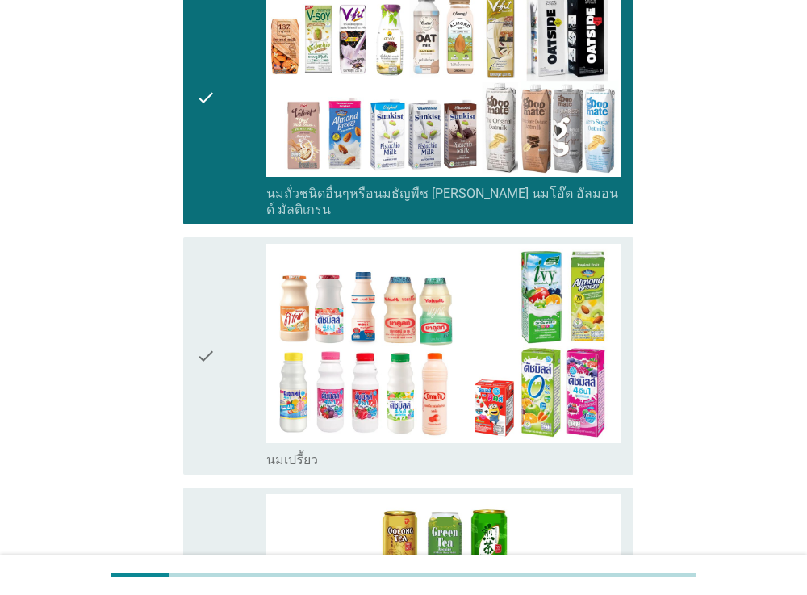
click at [216, 432] on div "check" at bounding box center [231, 356] width 71 height 224
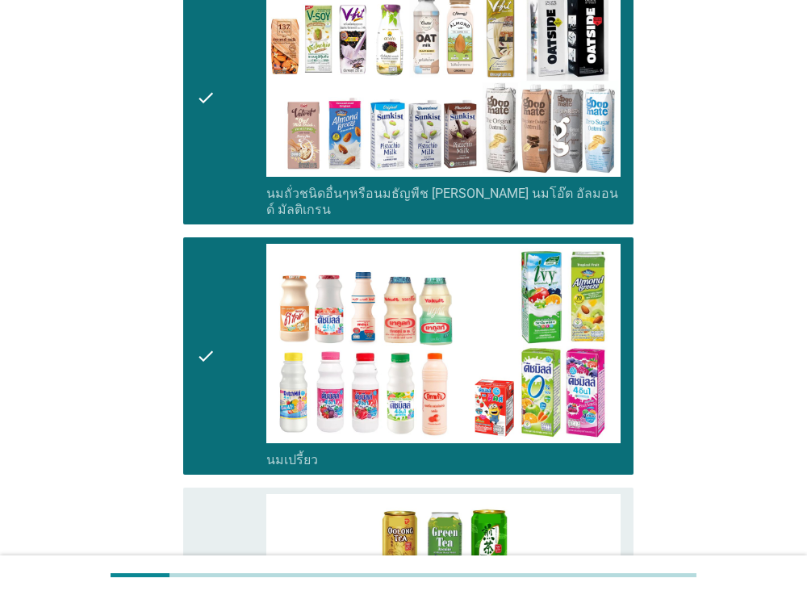
click at [220, 511] on div "check" at bounding box center [231, 606] width 71 height 224
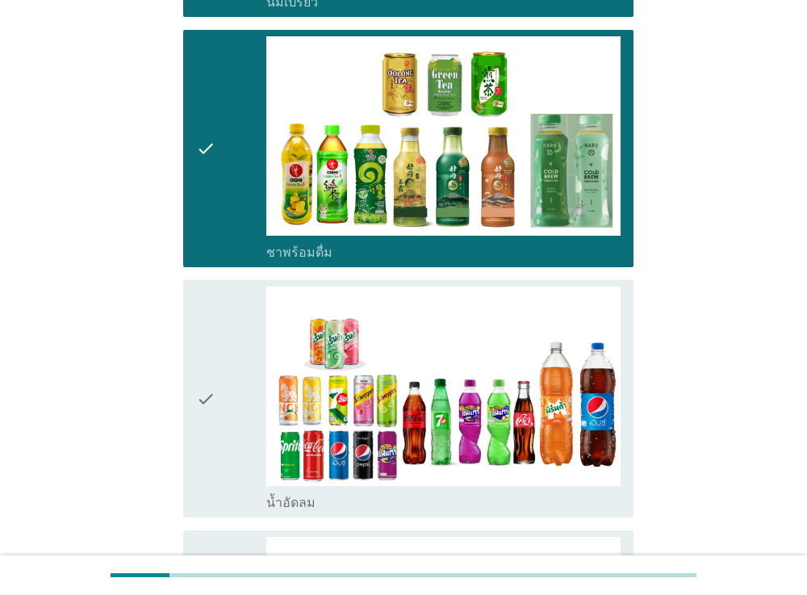
scroll to position [1288, 0]
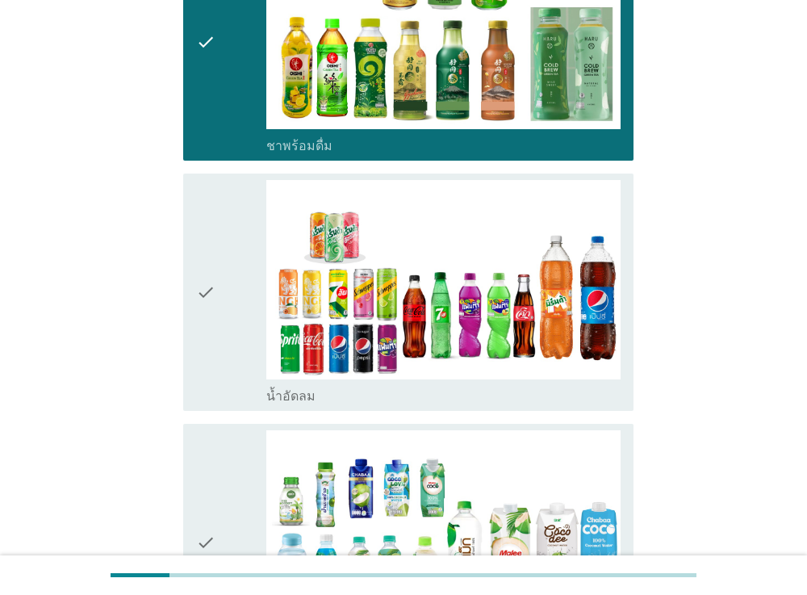
click at [211, 351] on icon "check" at bounding box center [205, 292] width 19 height 224
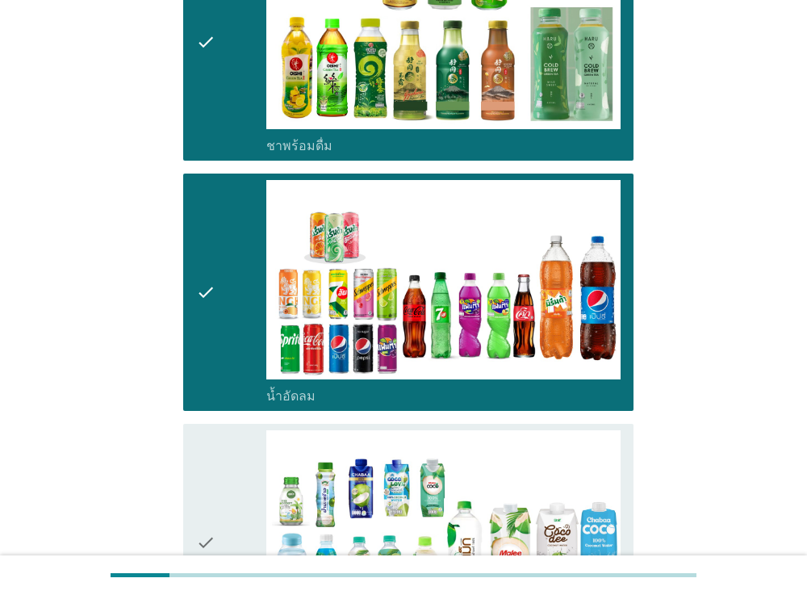
click at [214, 438] on icon "check" at bounding box center [205, 542] width 19 height 224
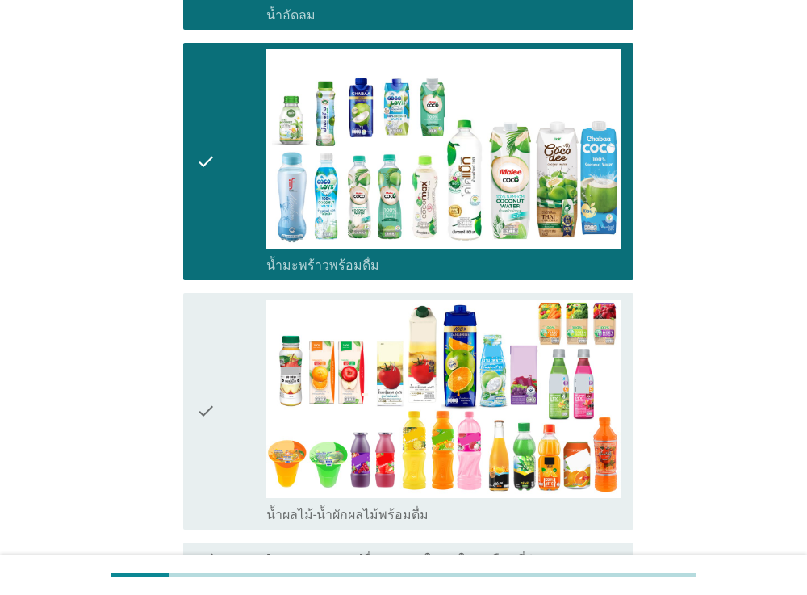
scroll to position [1687, 0]
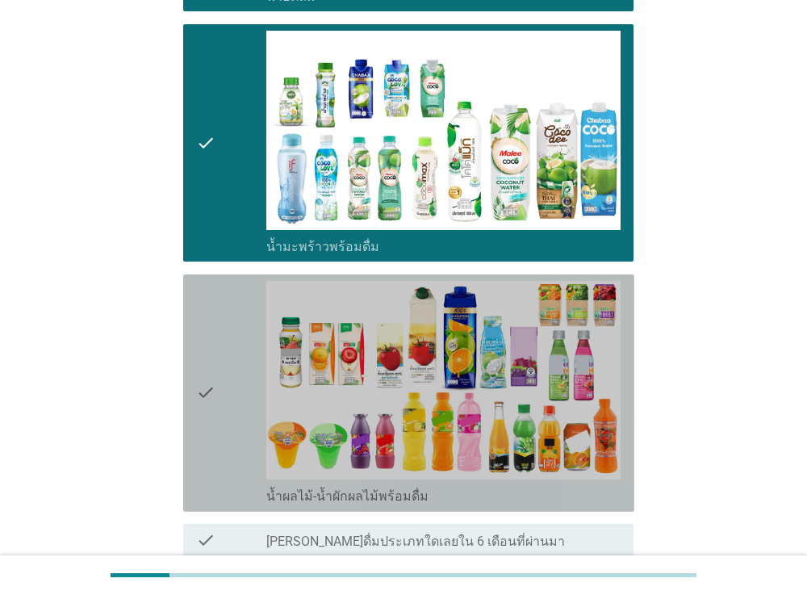
click at [218, 427] on div "check" at bounding box center [231, 393] width 71 height 224
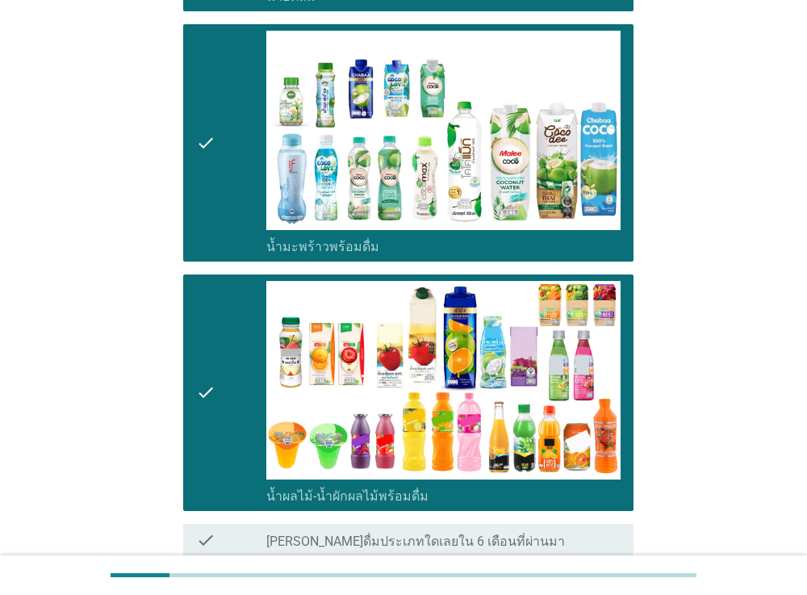
scroll to position [1818, 0]
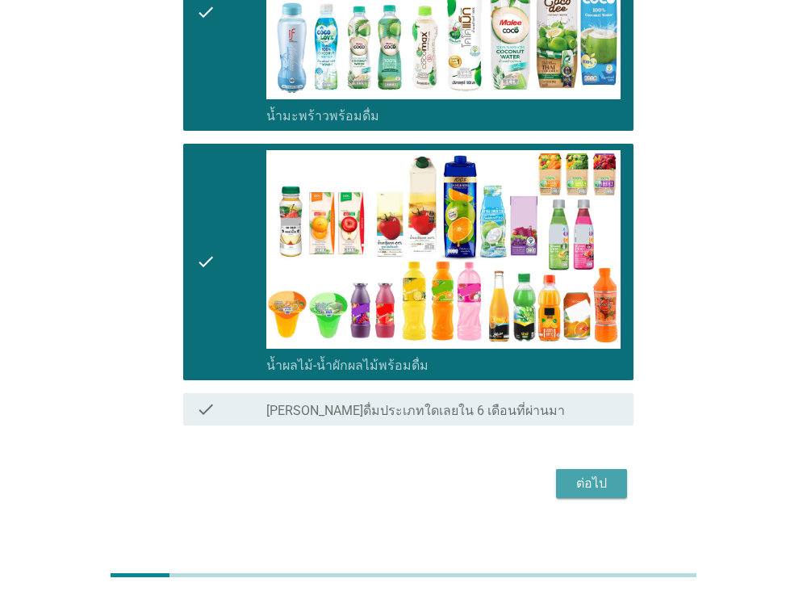
click at [603, 474] on div "ต่อไป" at bounding box center [591, 483] width 45 height 19
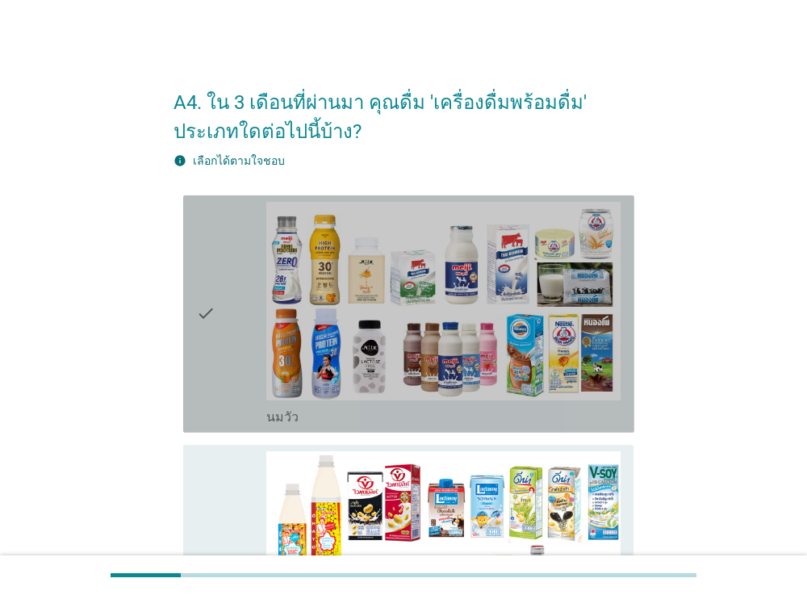
click at [198, 338] on icon "check" at bounding box center [205, 314] width 19 height 224
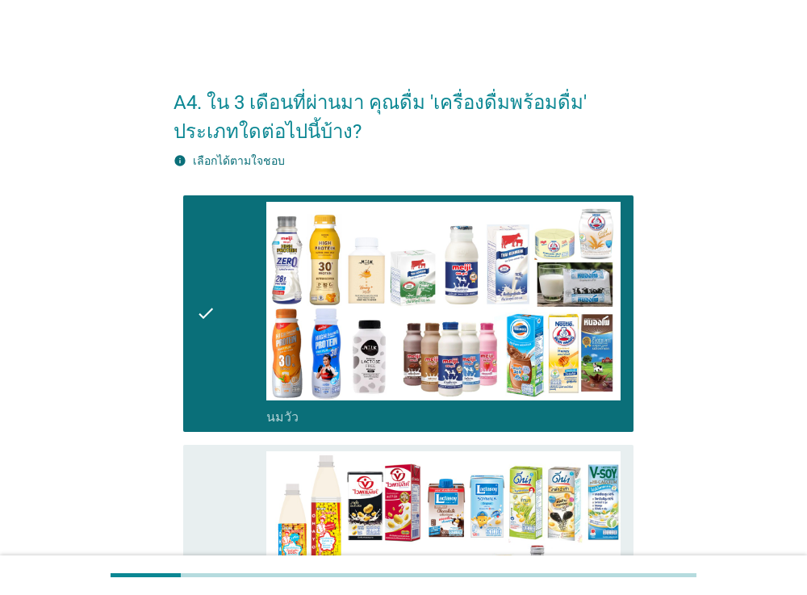
click at [196, 489] on icon "check" at bounding box center [205, 563] width 19 height 224
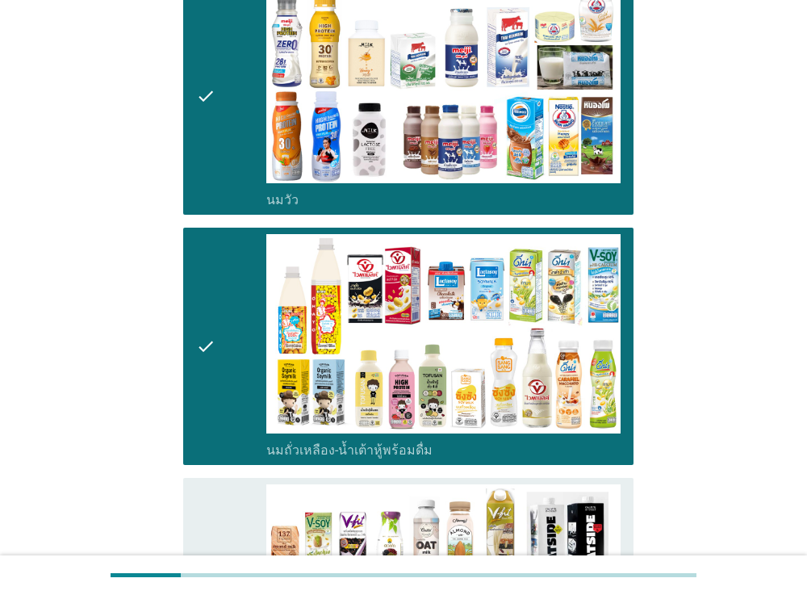
scroll to position [416, 0]
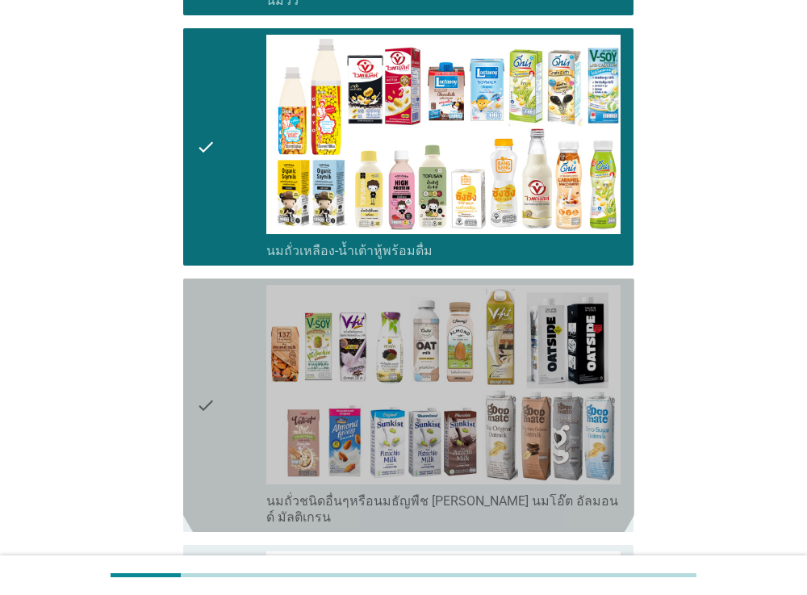
click at [229, 386] on div "check" at bounding box center [231, 405] width 71 height 240
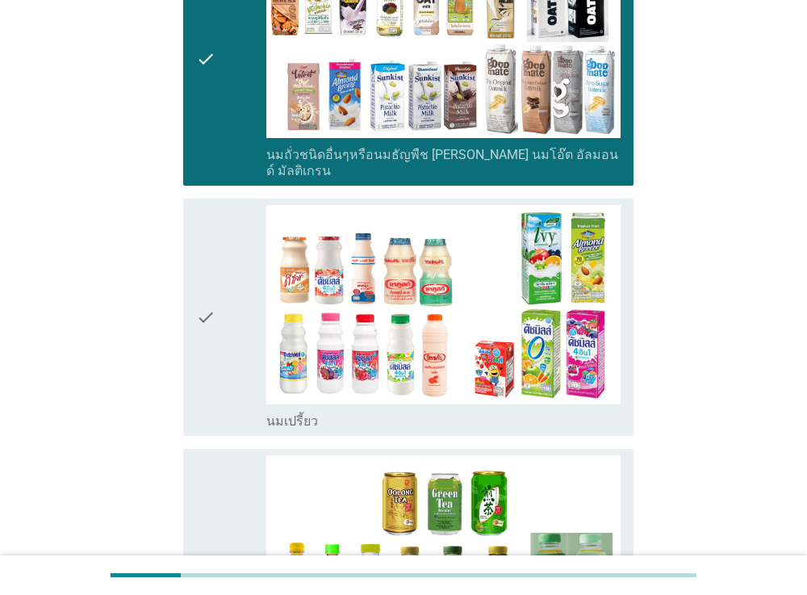
scroll to position [899, 0]
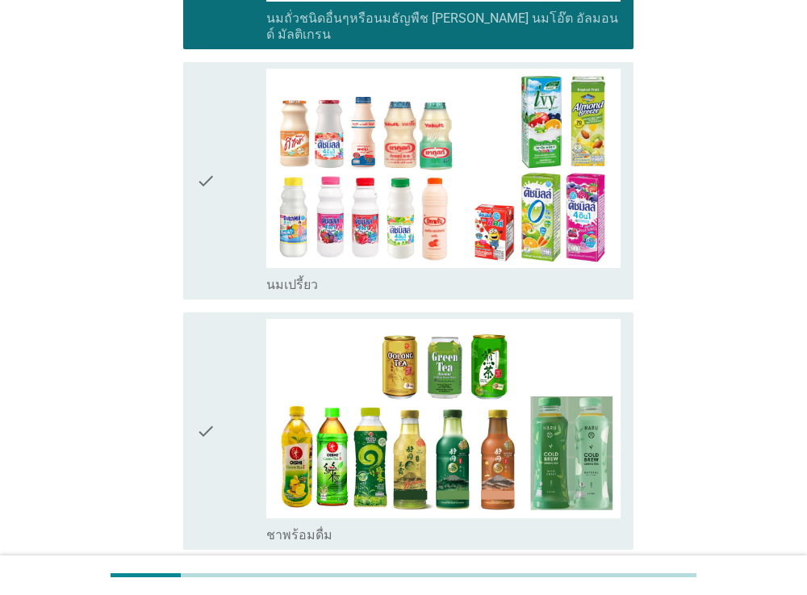
click at [230, 244] on div "check" at bounding box center [231, 181] width 71 height 224
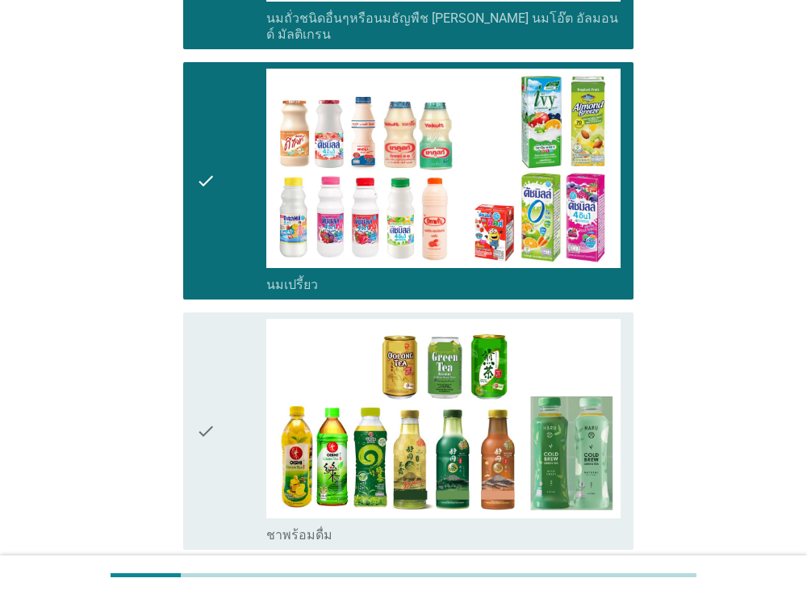
click at [221, 374] on div "check" at bounding box center [231, 431] width 71 height 224
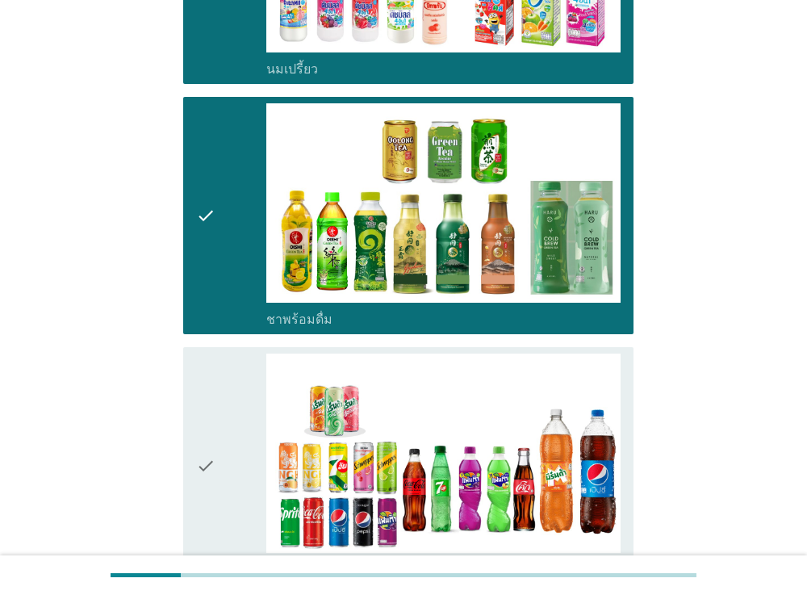
scroll to position [1265, 0]
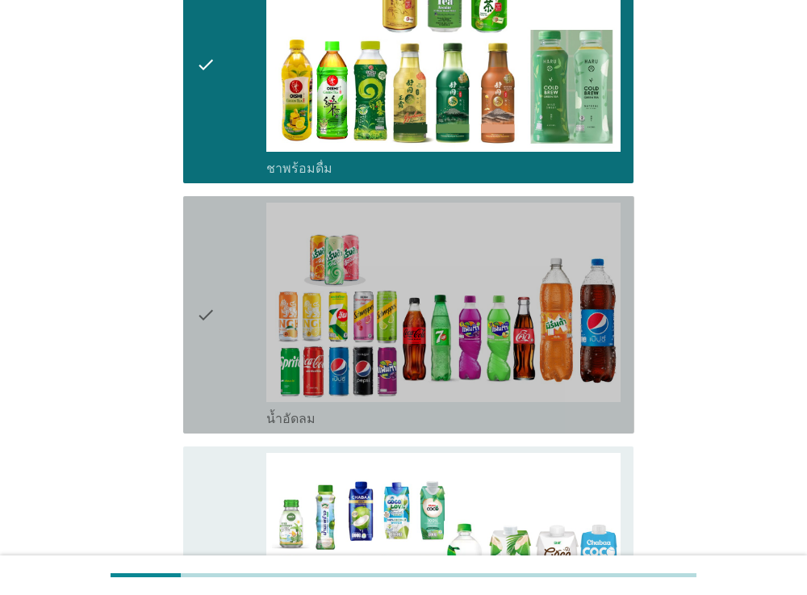
click at [223, 343] on div "check" at bounding box center [231, 315] width 71 height 224
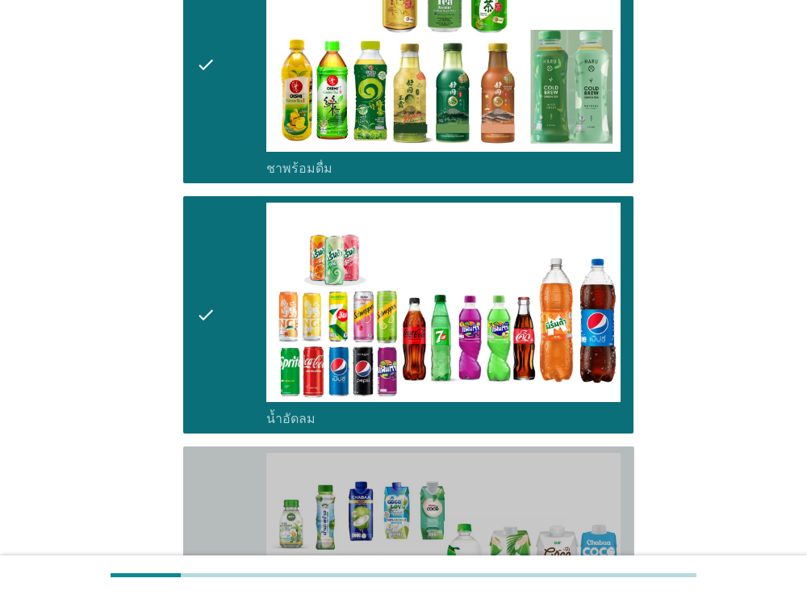
click at [218, 484] on div "check" at bounding box center [231, 565] width 71 height 224
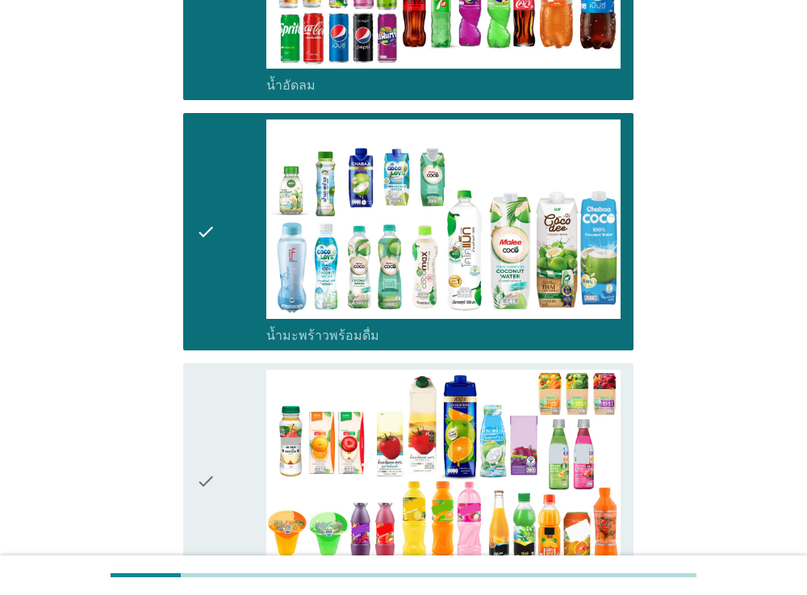
scroll to position [1818, 0]
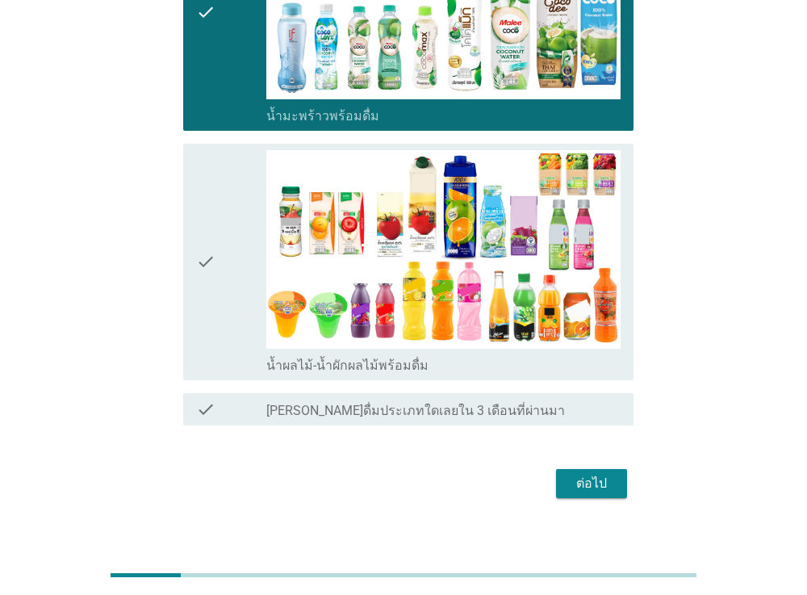
click at [245, 308] on div "check" at bounding box center [231, 262] width 71 height 224
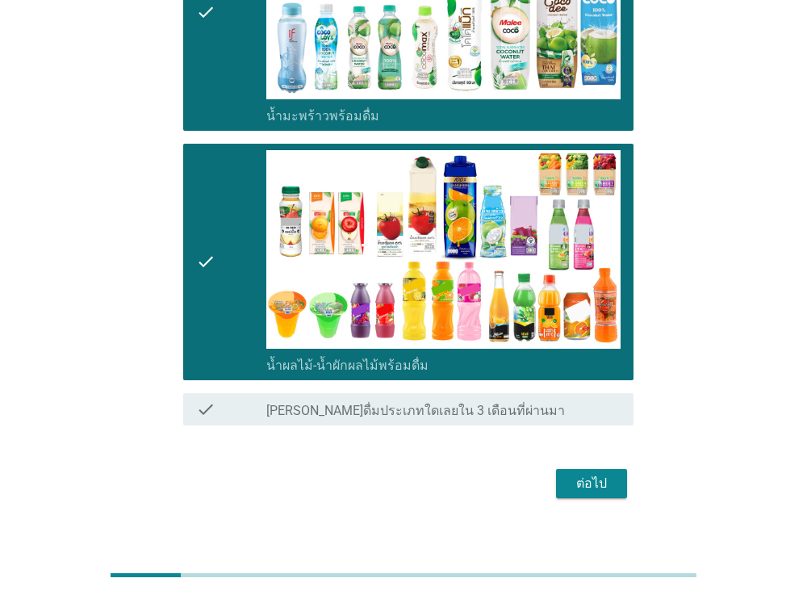
click at [606, 474] on div "ต่อไป" at bounding box center [591, 483] width 45 height 19
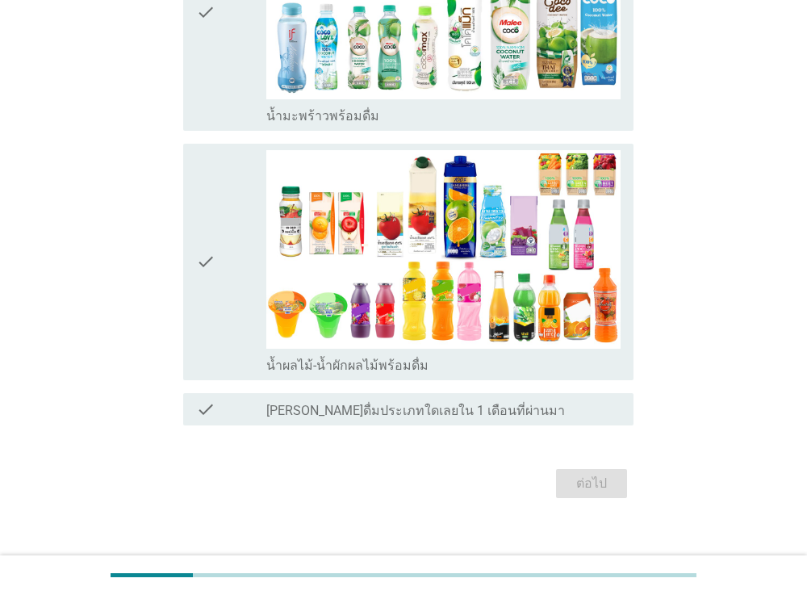
scroll to position [0, 0]
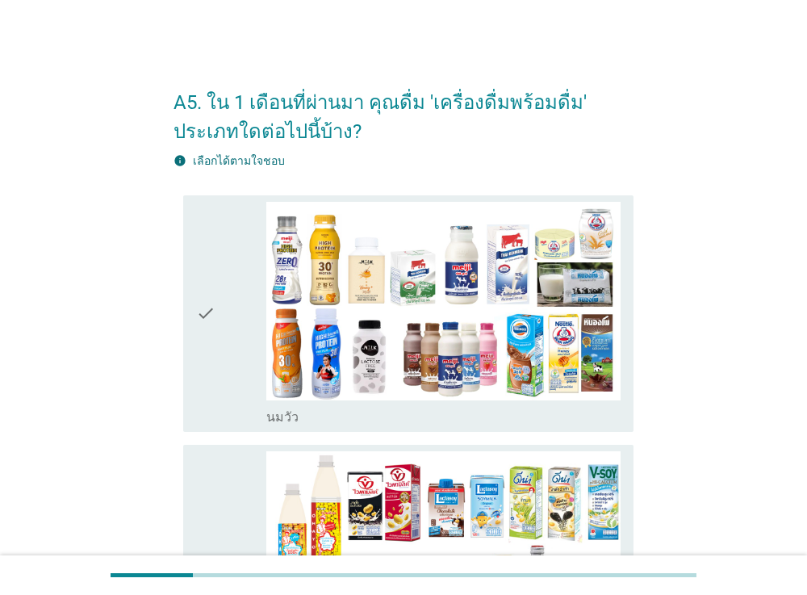
click at [217, 371] on div "check" at bounding box center [231, 314] width 71 height 224
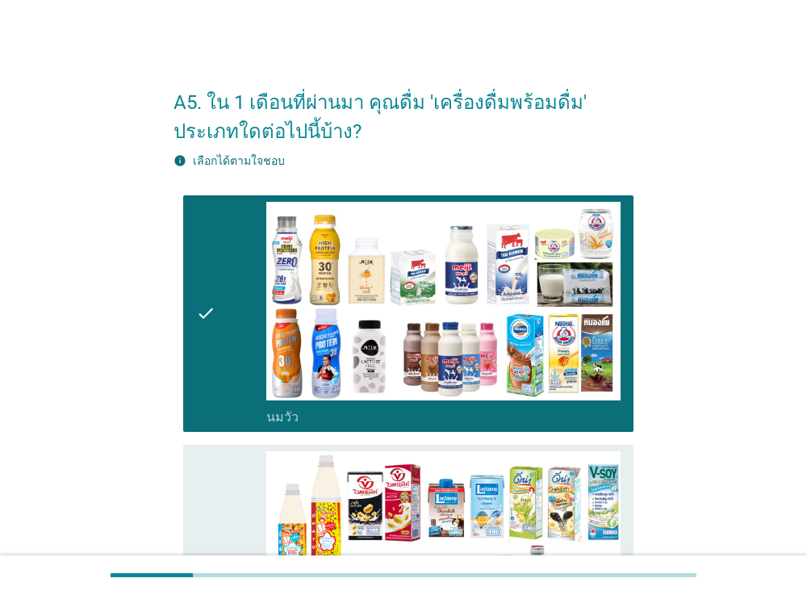
click at [212, 460] on icon "check" at bounding box center [205, 563] width 19 height 224
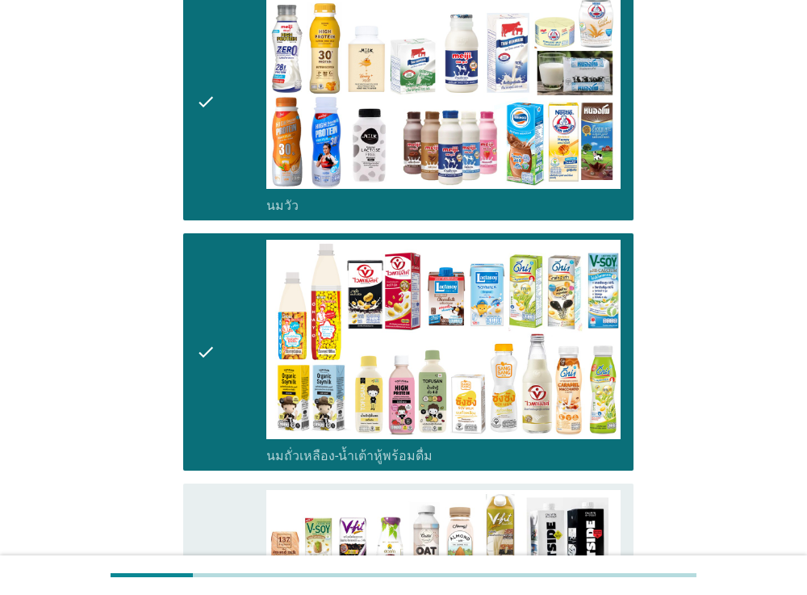
scroll to position [453, 0]
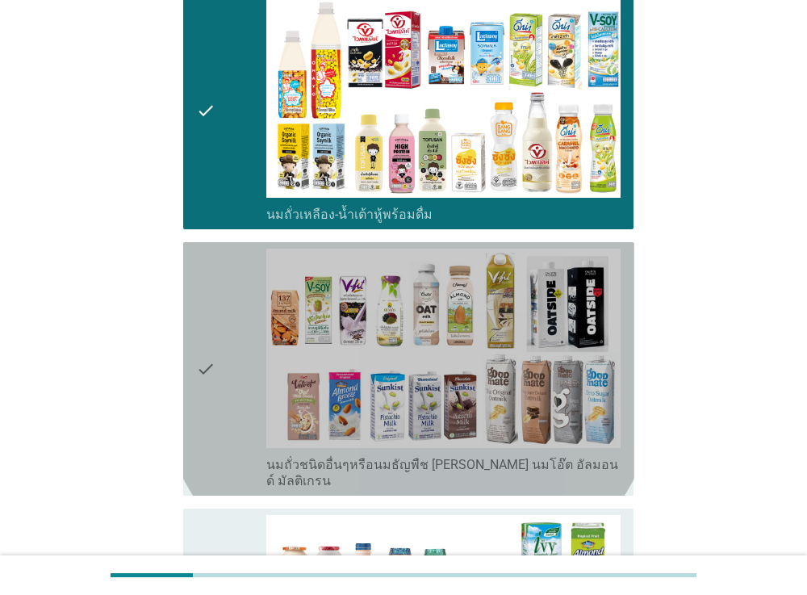
click at [217, 355] on div "check" at bounding box center [231, 368] width 71 height 240
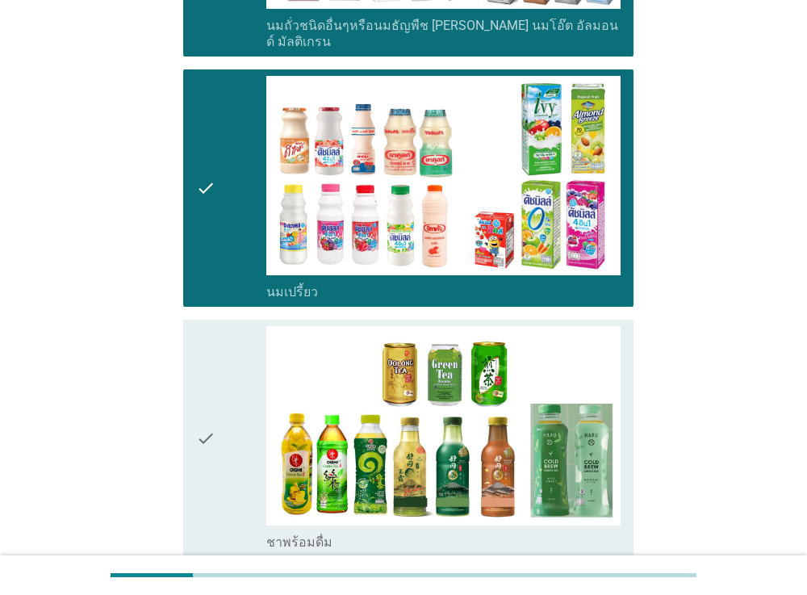
click at [219, 401] on div "check" at bounding box center [231, 438] width 71 height 224
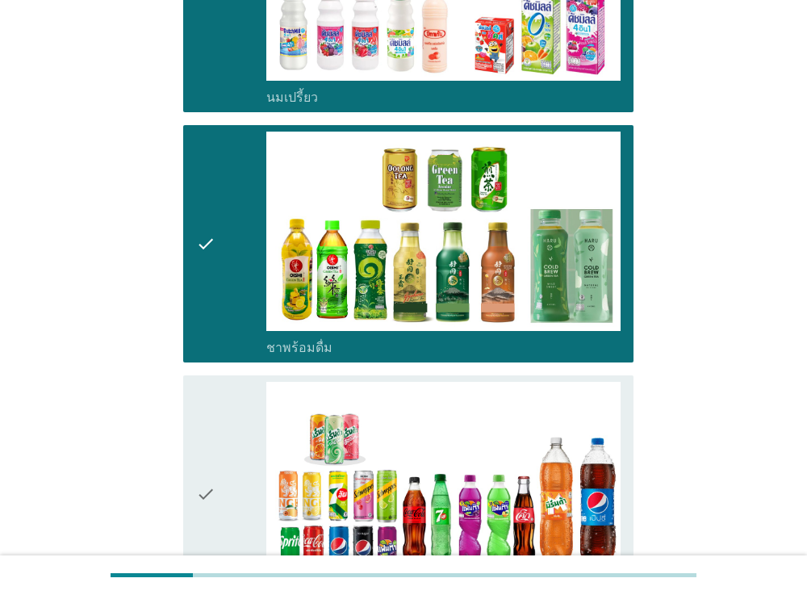
scroll to position [1356, 0]
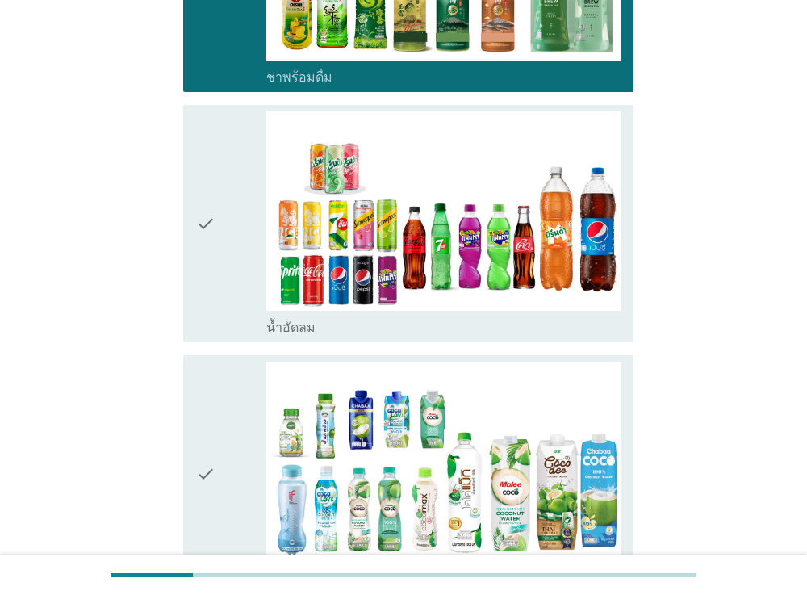
click at [221, 248] on div "check" at bounding box center [231, 223] width 71 height 224
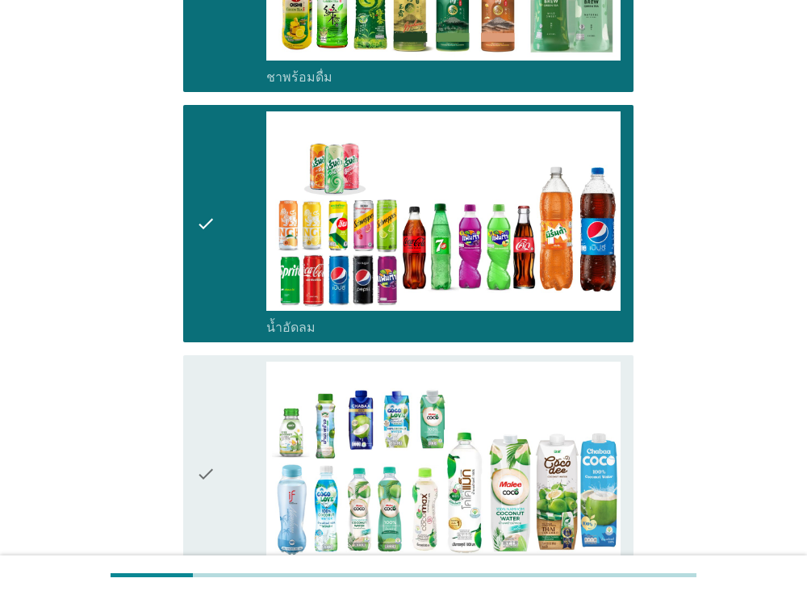
click at [220, 406] on div "check" at bounding box center [231, 473] width 71 height 224
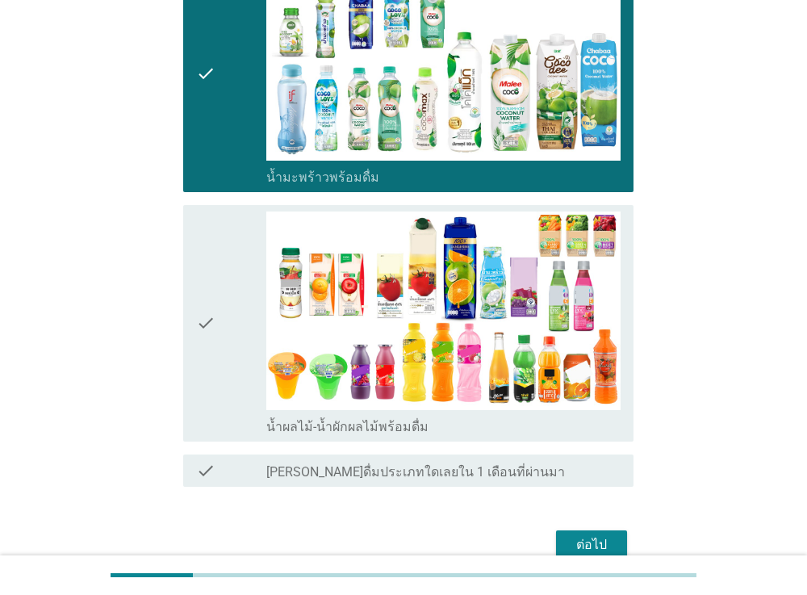
scroll to position [1810, 0]
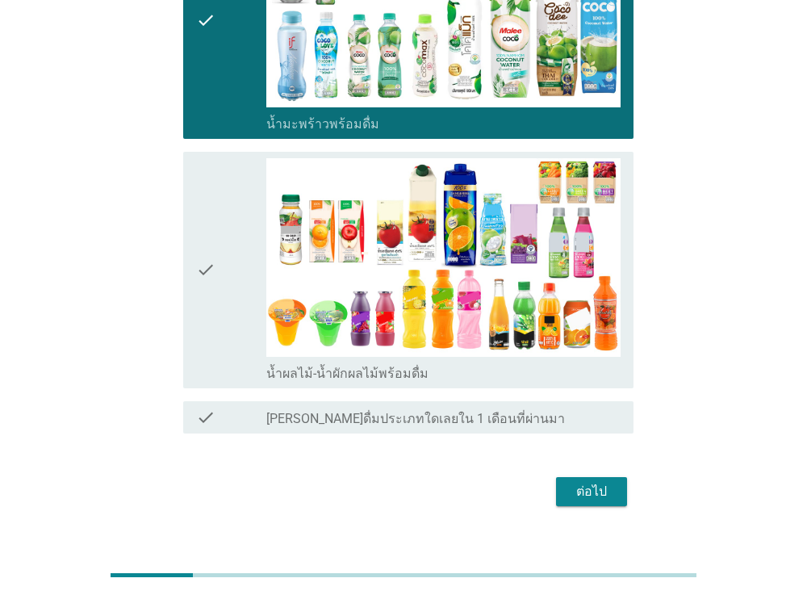
click at [227, 245] on div "check" at bounding box center [231, 270] width 71 height 224
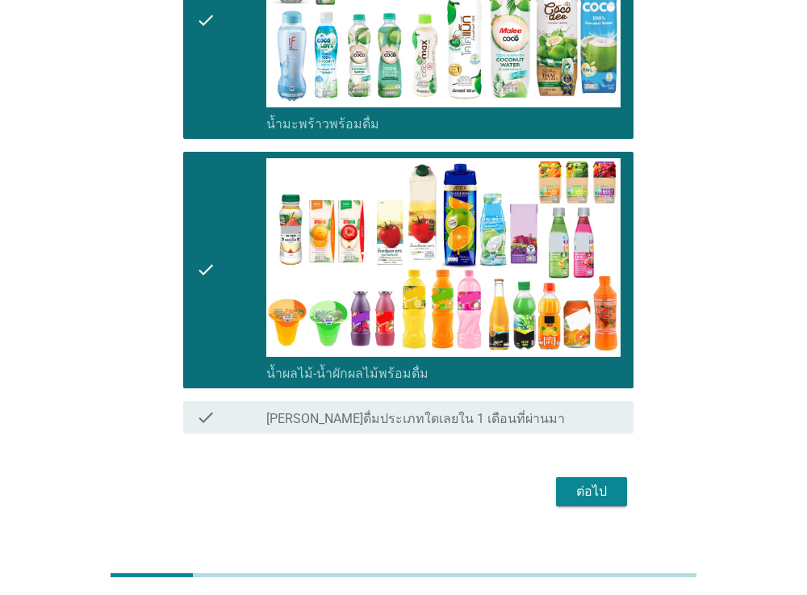
click at [591, 482] on div "ต่อไป" at bounding box center [591, 491] width 45 height 19
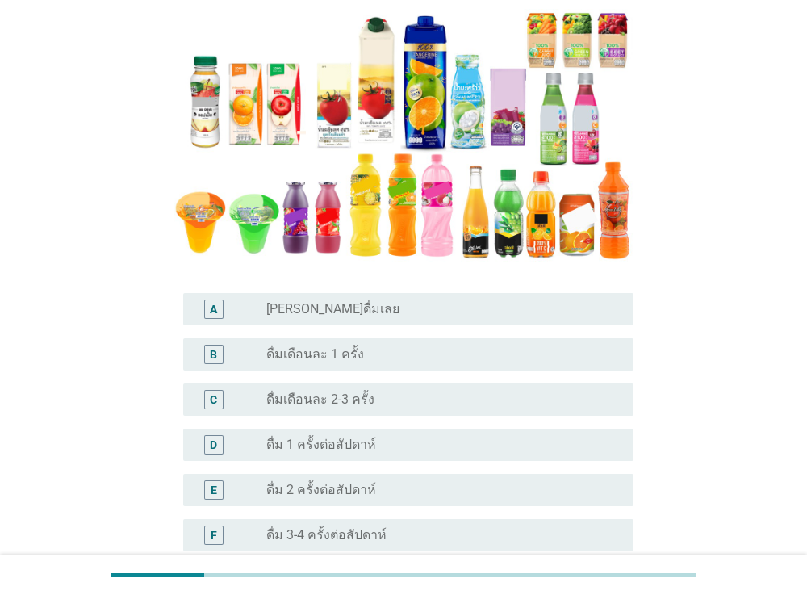
scroll to position [241, 0]
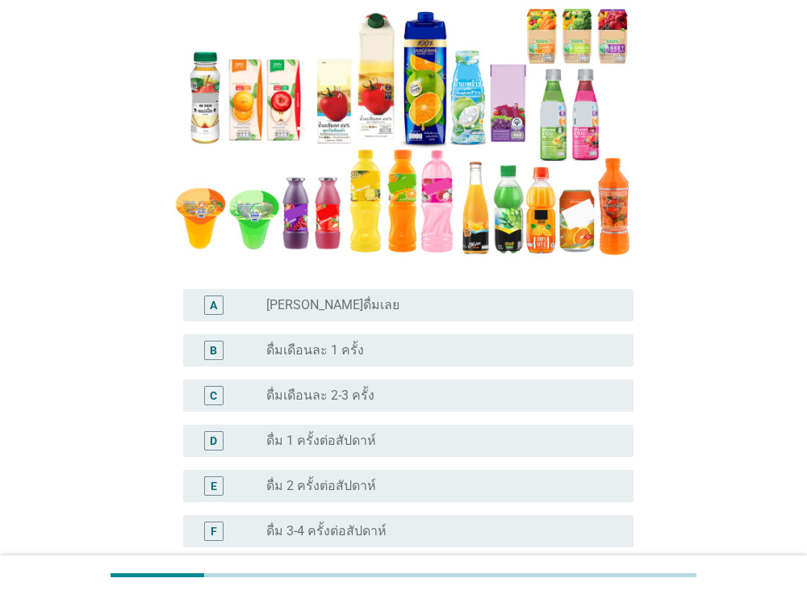
click at [411, 350] on div "radio_button_unchecked ดื่มเดือนละ 1 ครั้ง" at bounding box center [436, 350] width 341 height 16
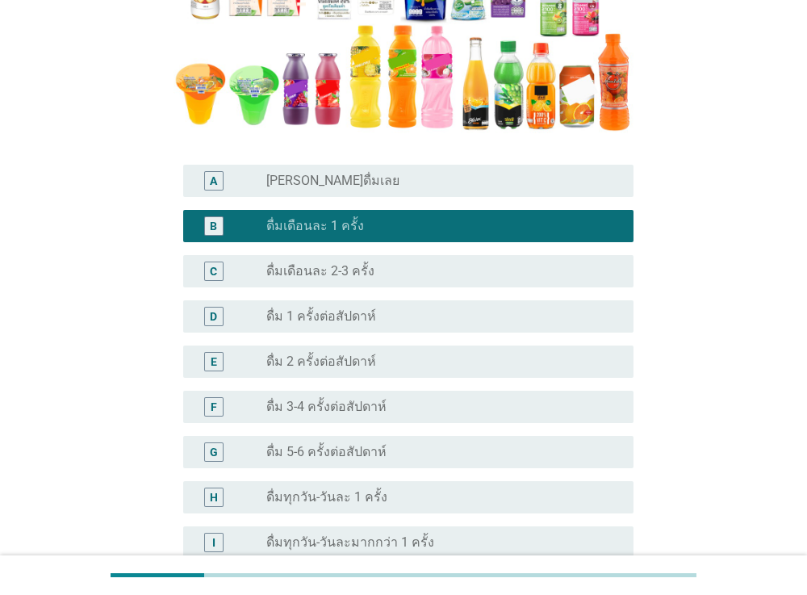
scroll to position [537, 0]
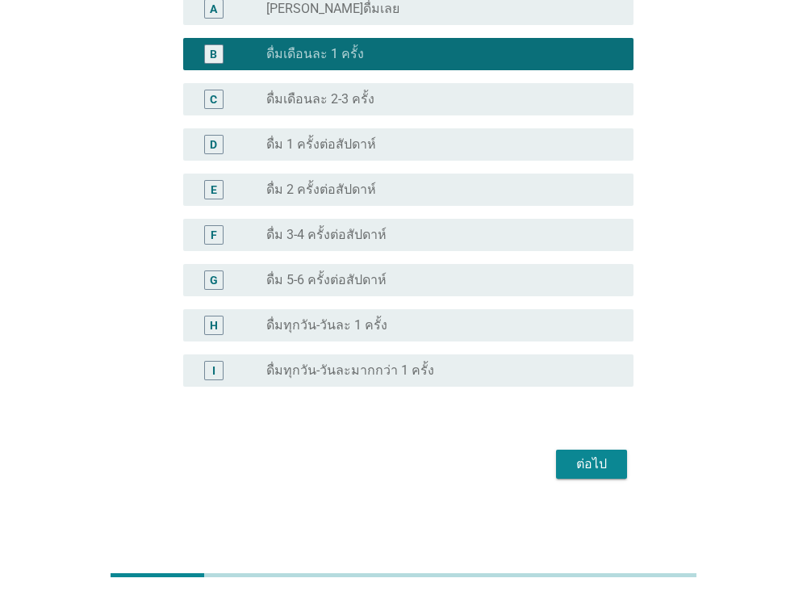
click at [591, 470] on div "ต่อไป" at bounding box center [591, 463] width 45 height 19
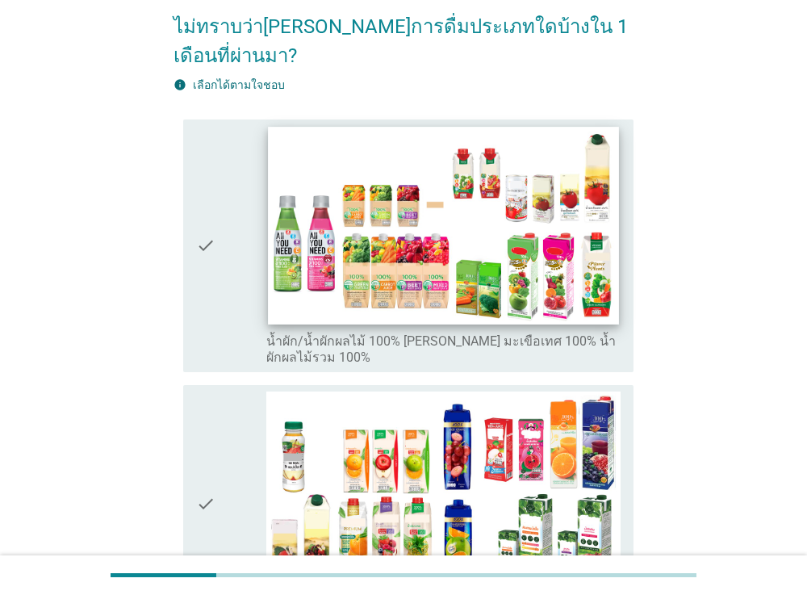
click at [533, 241] on img at bounding box center [444, 225] width 350 height 197
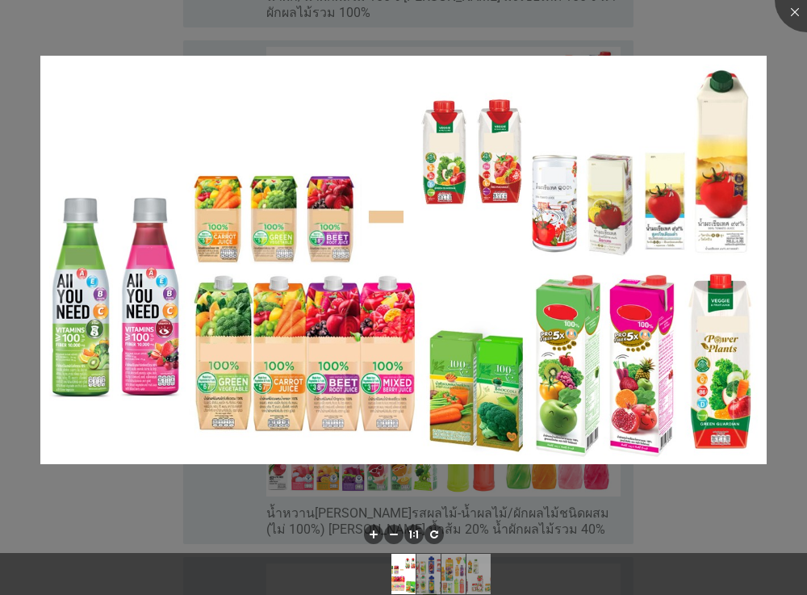
scroll to position [524, 0]
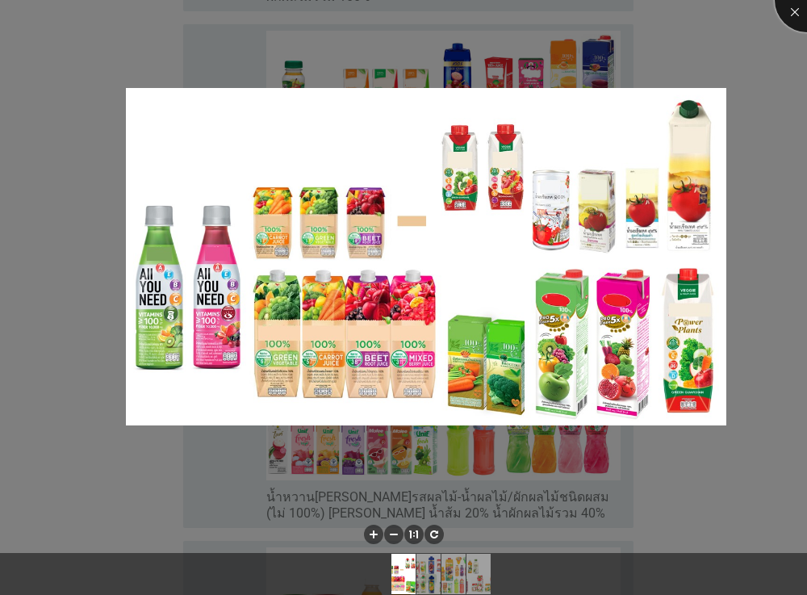
click at [786, 10] on div at bounding box center [807, 0] width 65 height 65
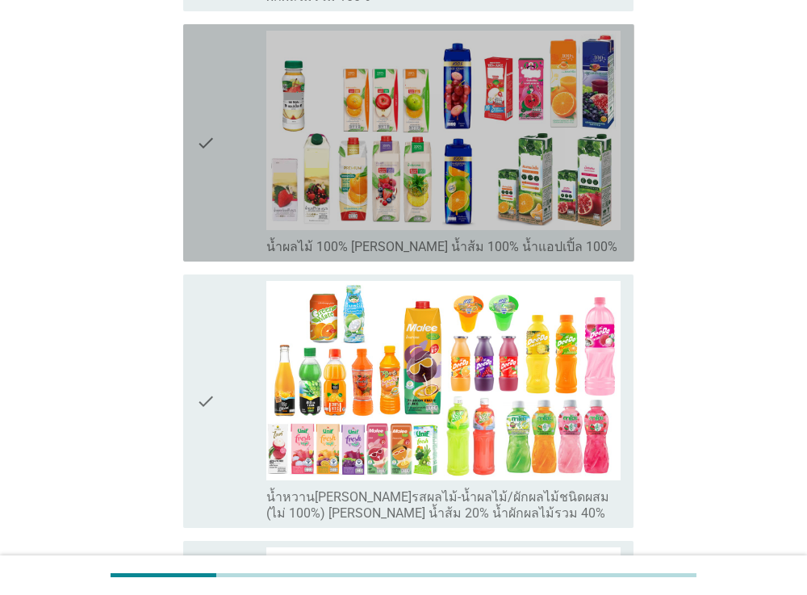
click at [224, 157] on div "check" at bounding box center [231, 143] width 71 height 224
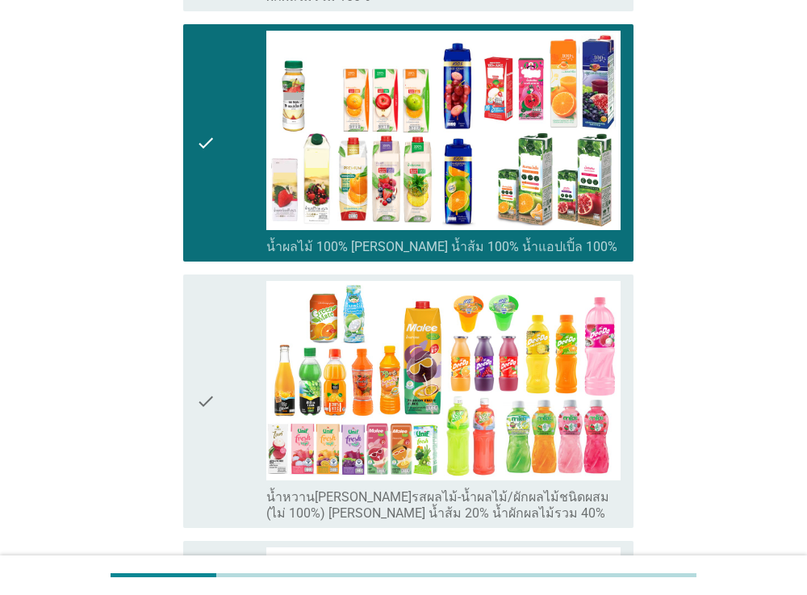
click at [213, 331] on icon "check" at bounding box center [205, 401] width 19 height 240
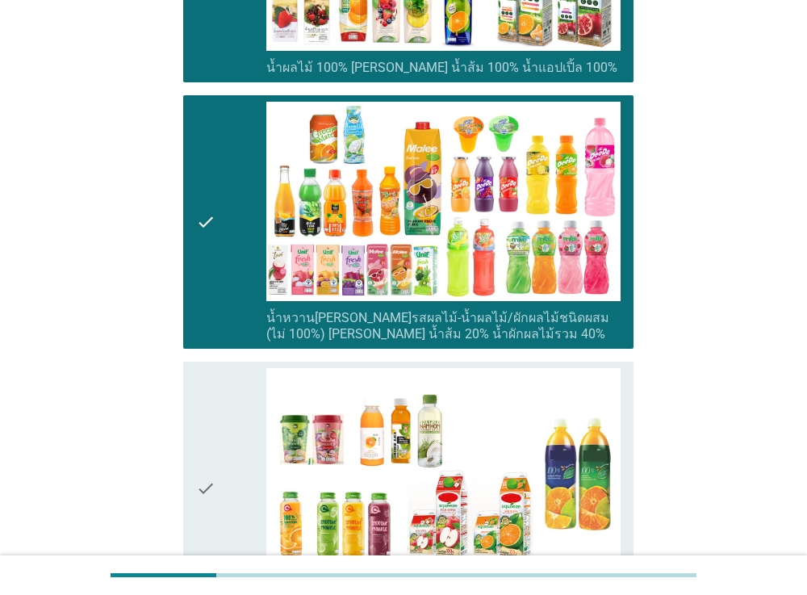
scroll to position [704, 0]
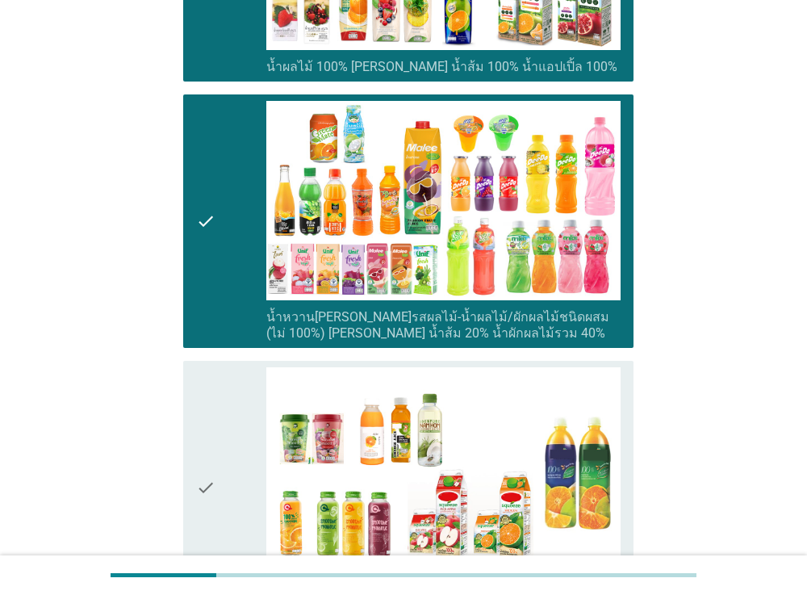
click at [228, 231] on div "check" at bounding box center [231, 221] width 71 height 240
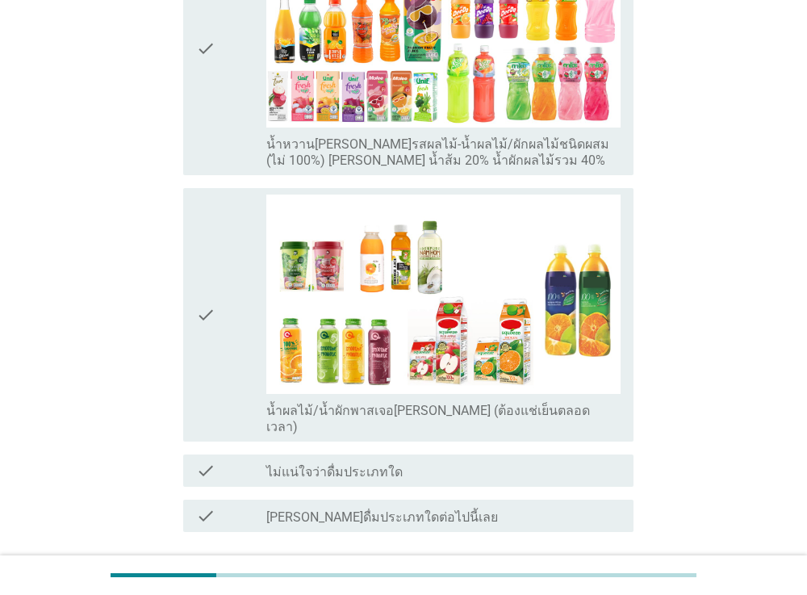
scroll to position [879, 0]
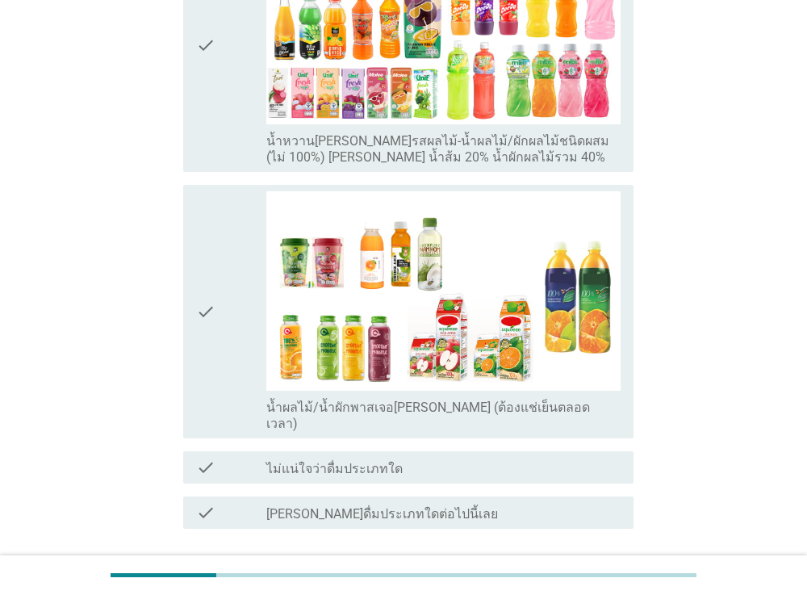
click at [226, 242] on div "check" at bounding box center [231, 311] width 71 height 240
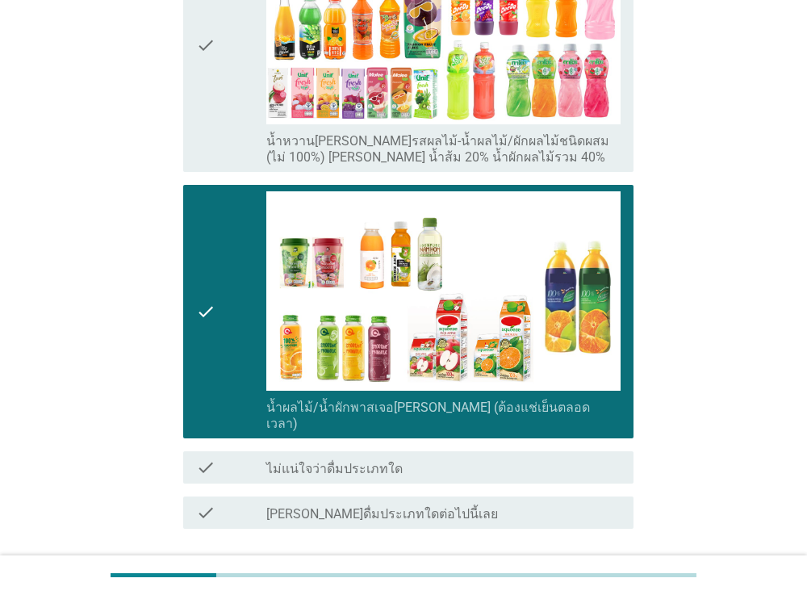
click at [569, 577] on div "ต่อไป" at bounding box center [591, 586] width 45 height 19
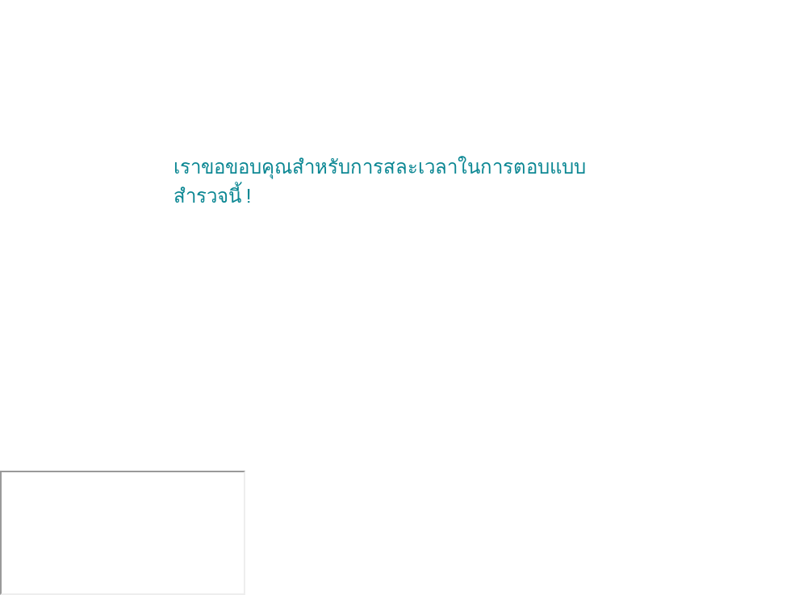
scroll to position [0, 0]
